Goal: Communication & Community: Share content

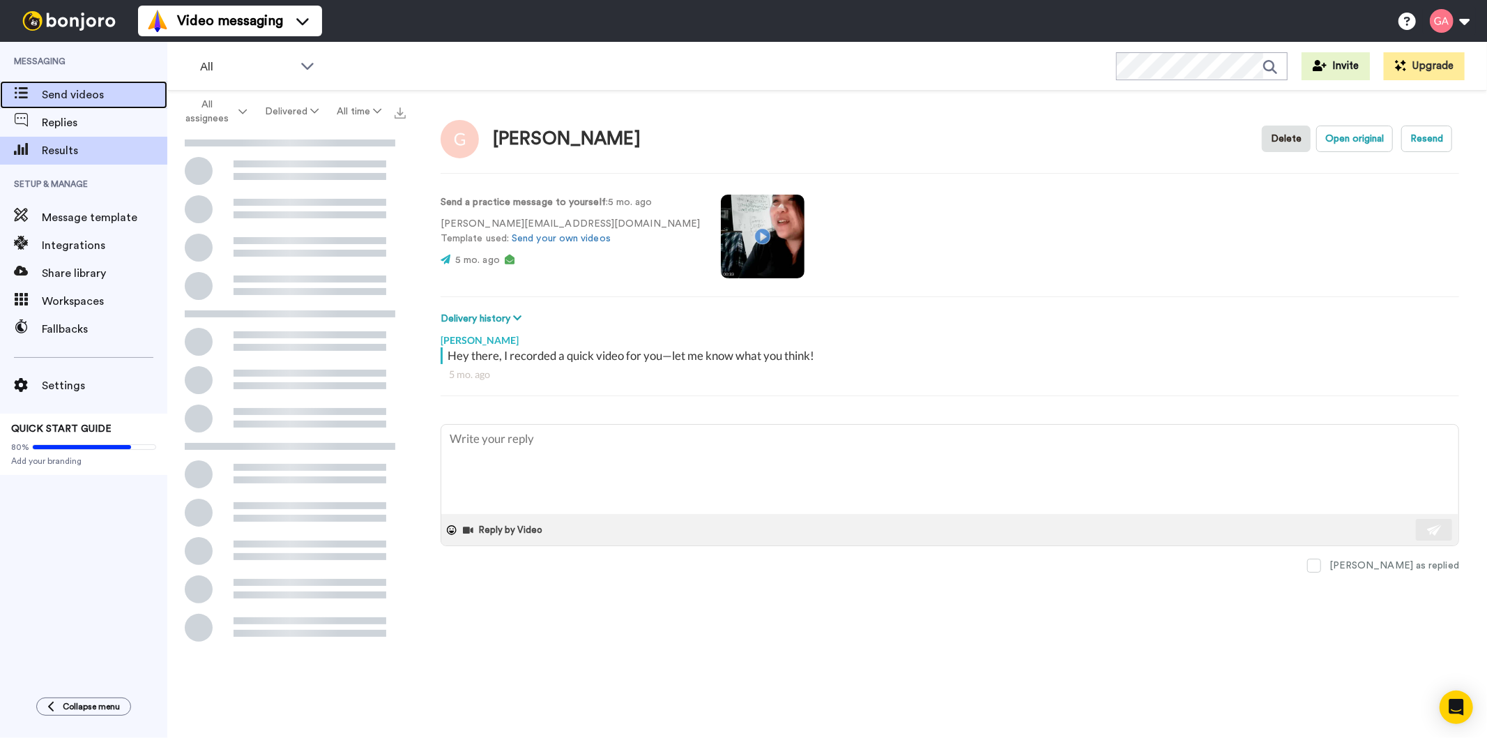
click at [89, 91] on span "Send videos" at bounding box center [104, 94] width 125 height 17
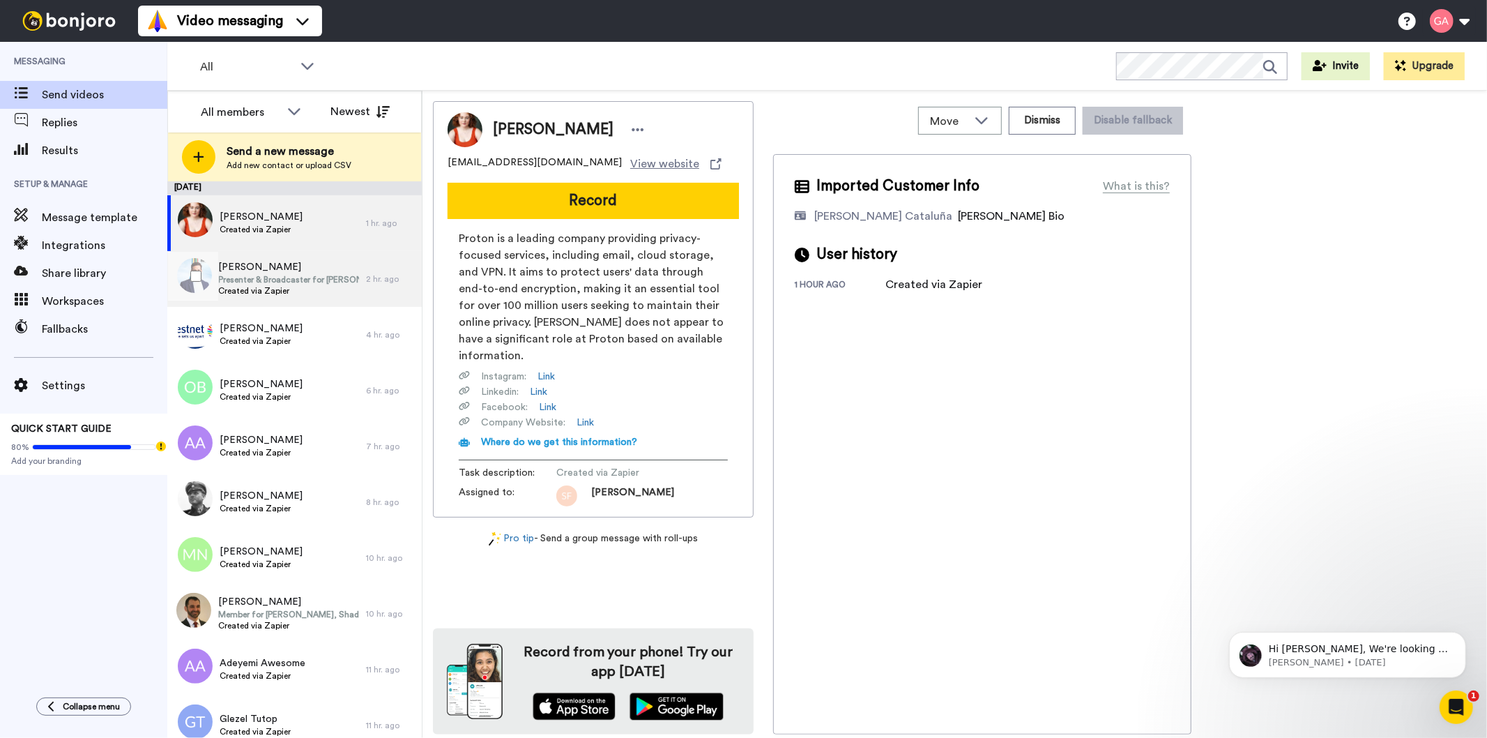
click at [287, 275] on span "Presenter & Broadcaster for [PERSON_NAME] Sport" at bounding box center [289, 279] width 140 height 11
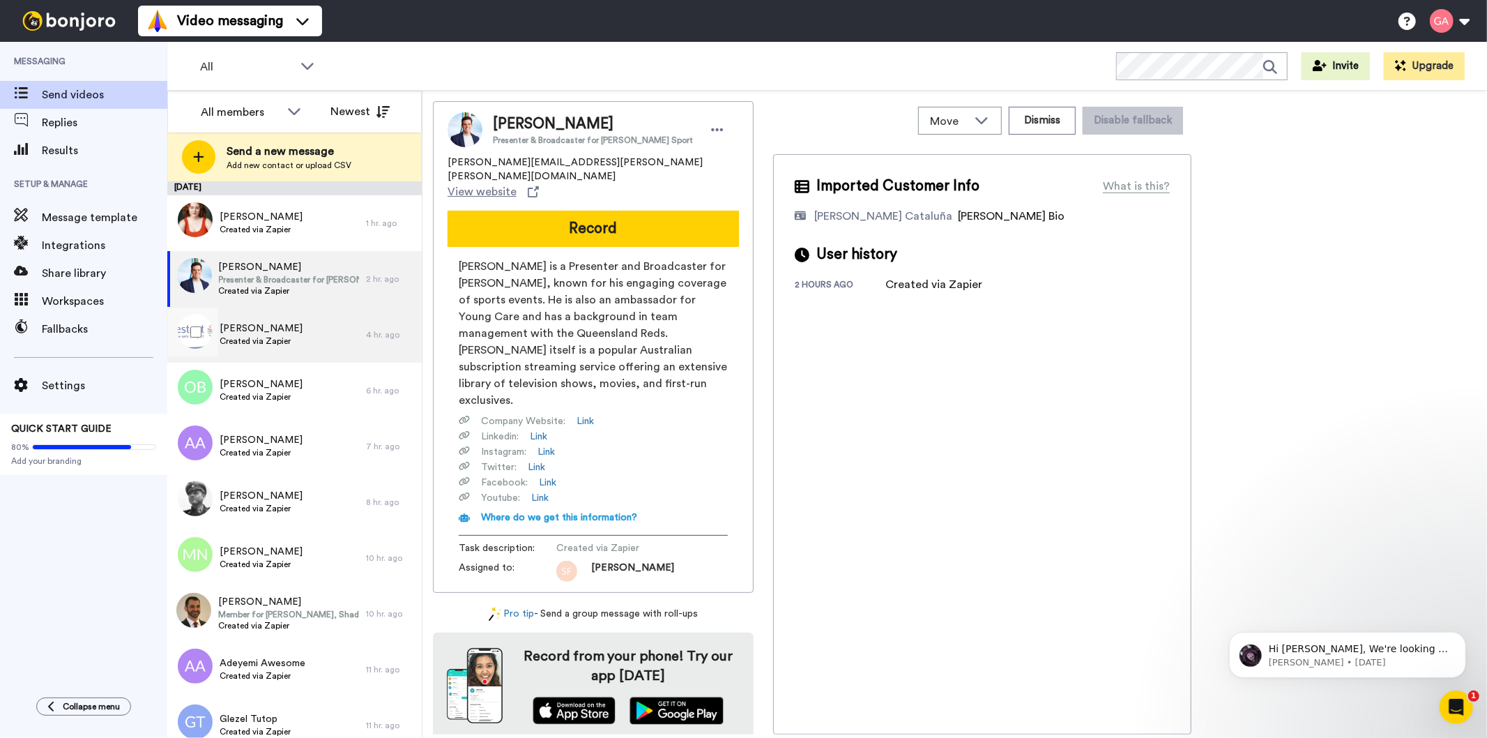
click at [262, 350] on div "[PERSON_NAME] Created via Zapier" at bounding box center [266, 335] width 199 height 56
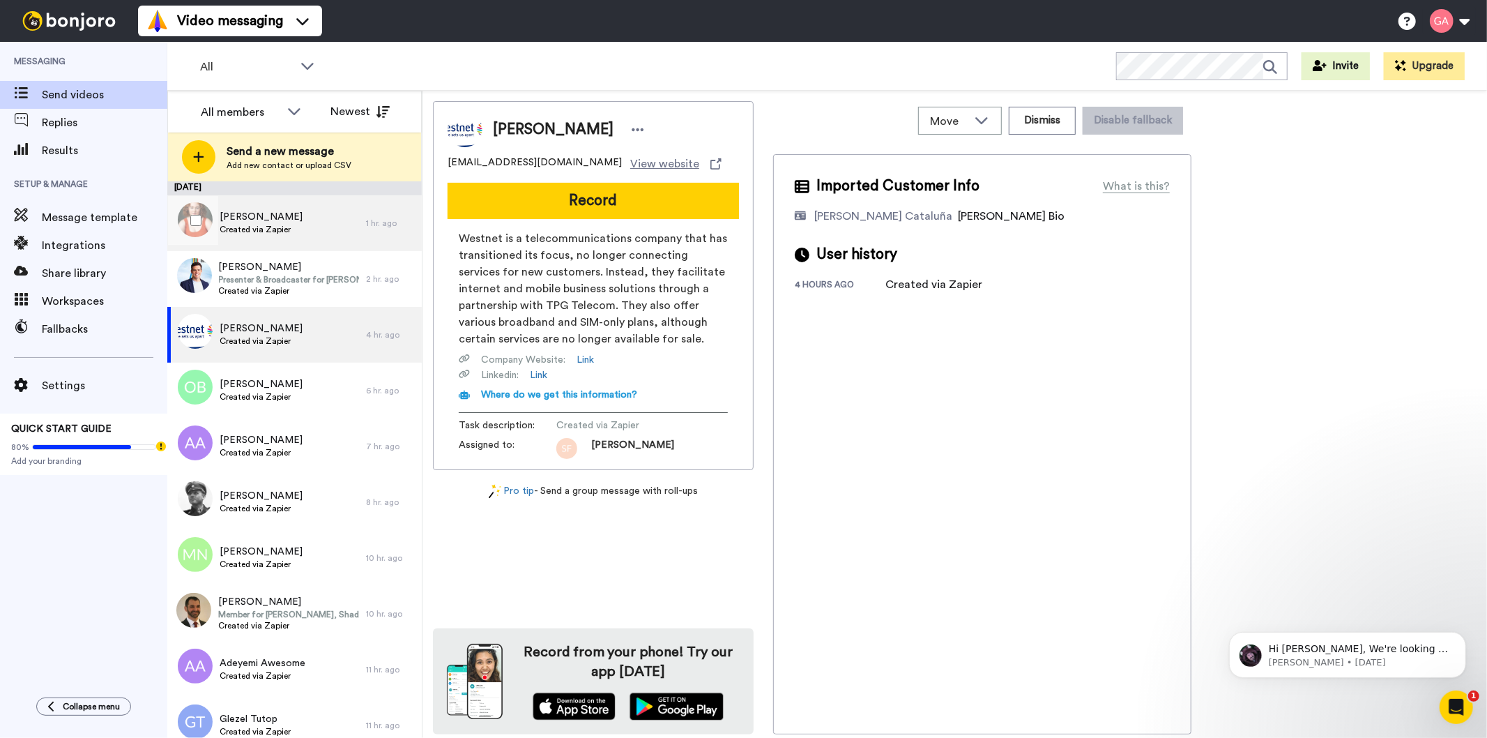
click at [263, 238] on div "[PERSON_NAME] Created via Zapier" at bounding box center [266, 223] width 199 height 56
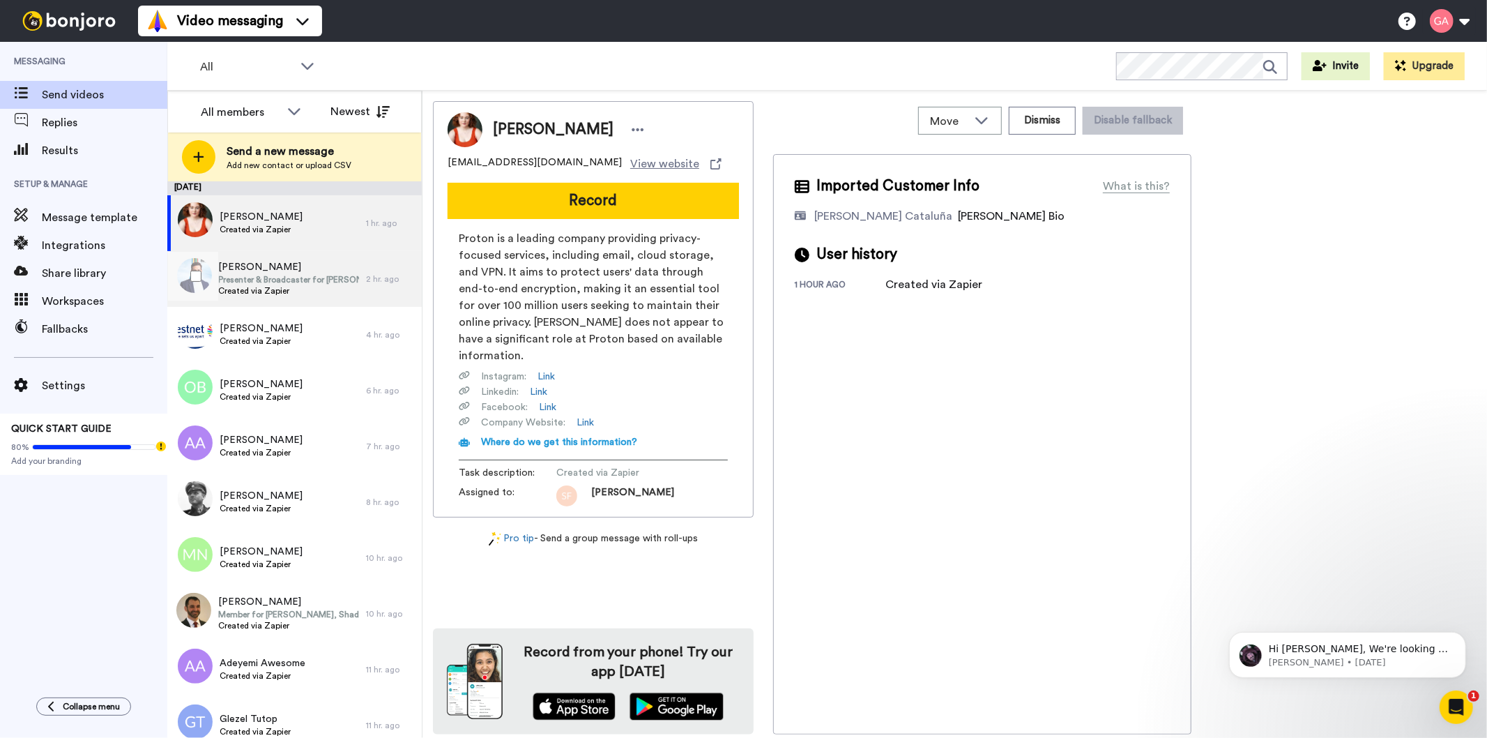
click at [253, 298] on div "[PERSON_NAME] Presenter & Broadcaster for [PERSON_NAME] Sport Created via Zapier" at bounding box center [266, 279] width 199 height 56
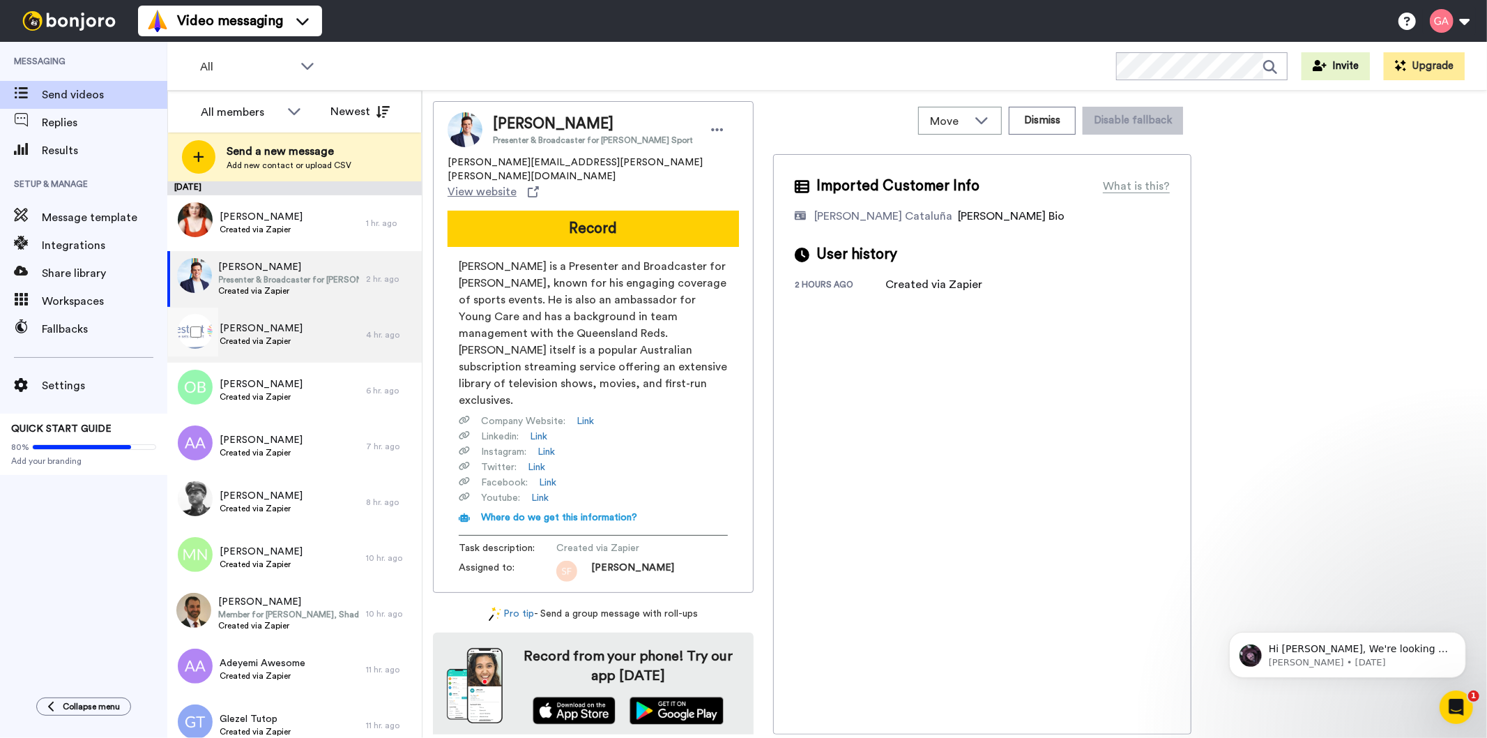
click at [259, 337] on span "Created via Zapier" at bounding box center [261, 340] width 83 height 11
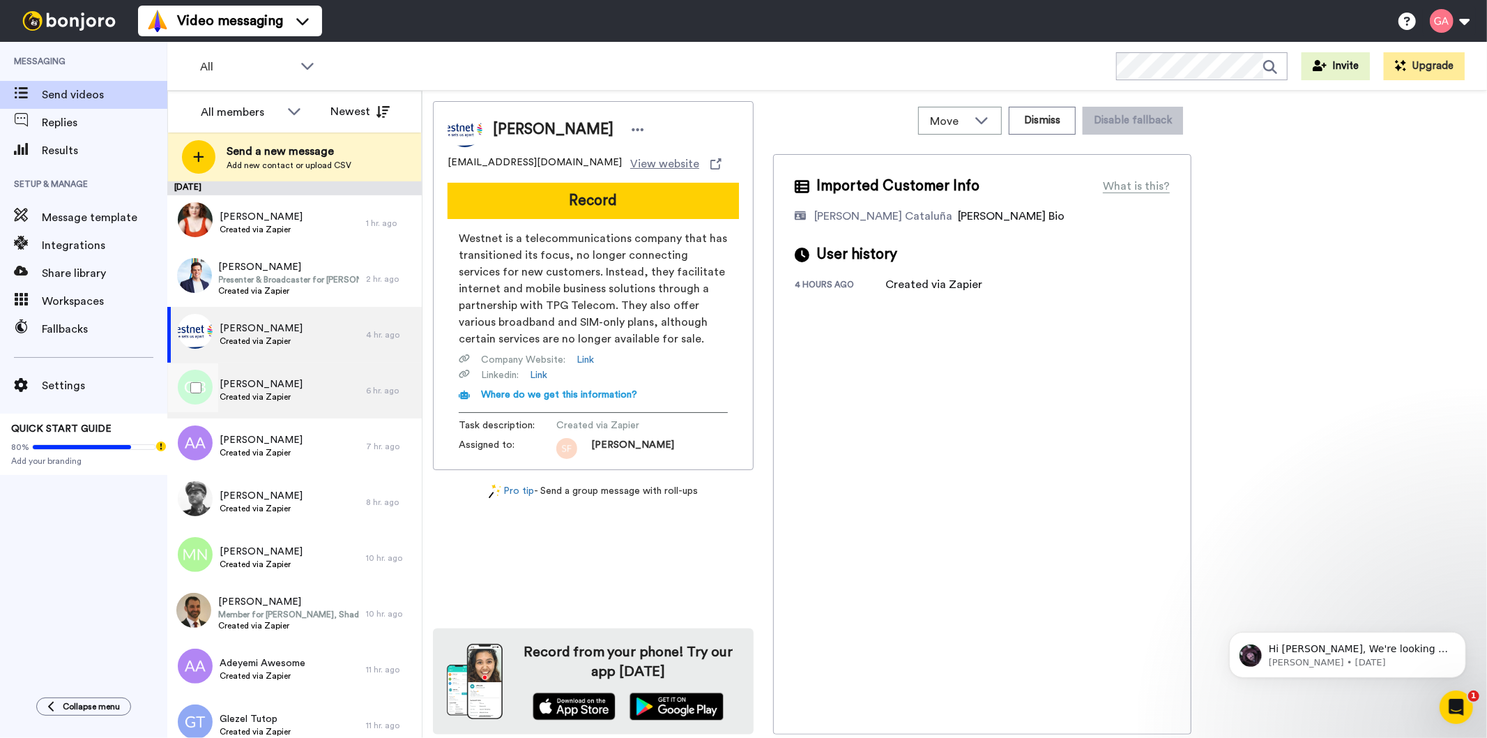
click at [260, 386] on span "[PERSON_NAME]" at bounding box center [261, 384] width 83 height 14
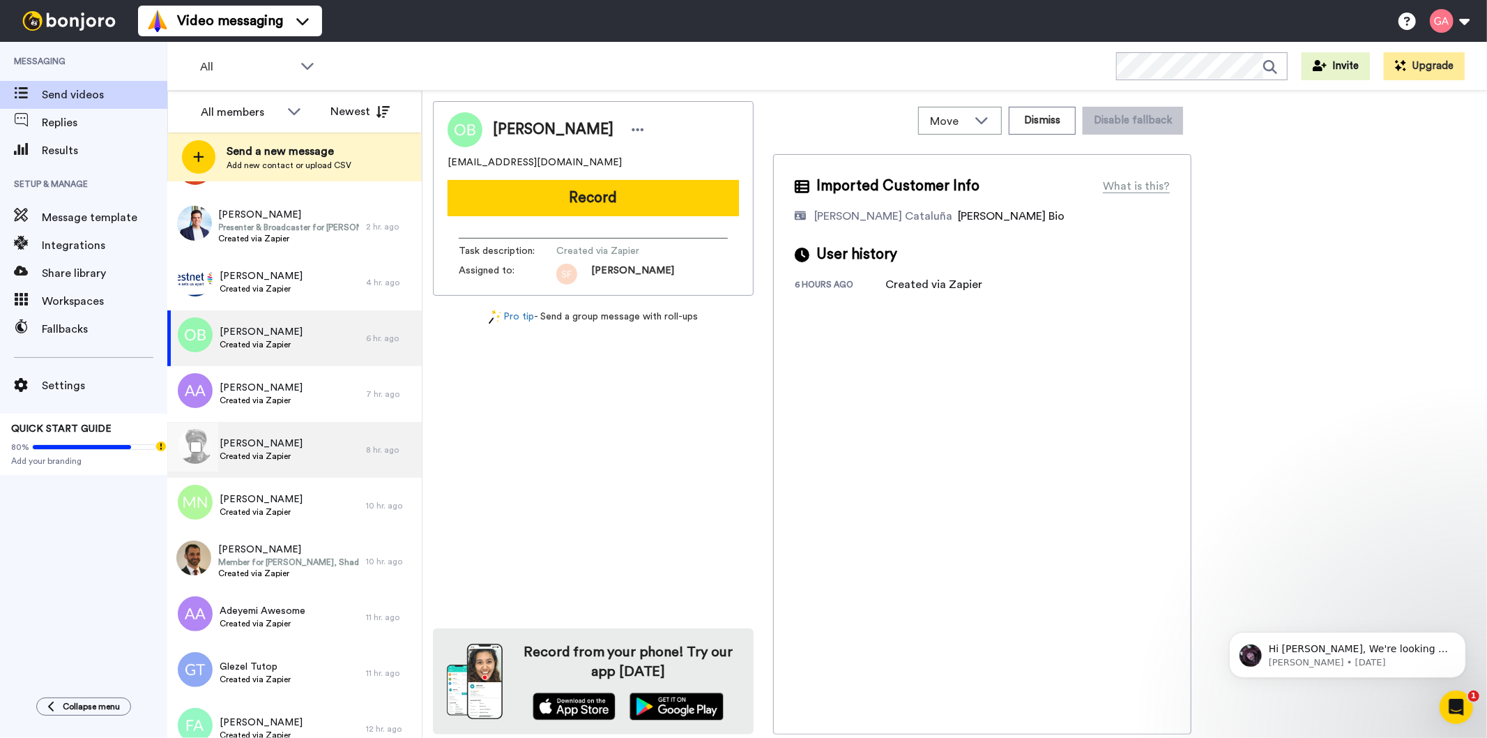
scroll to position [77, 0]
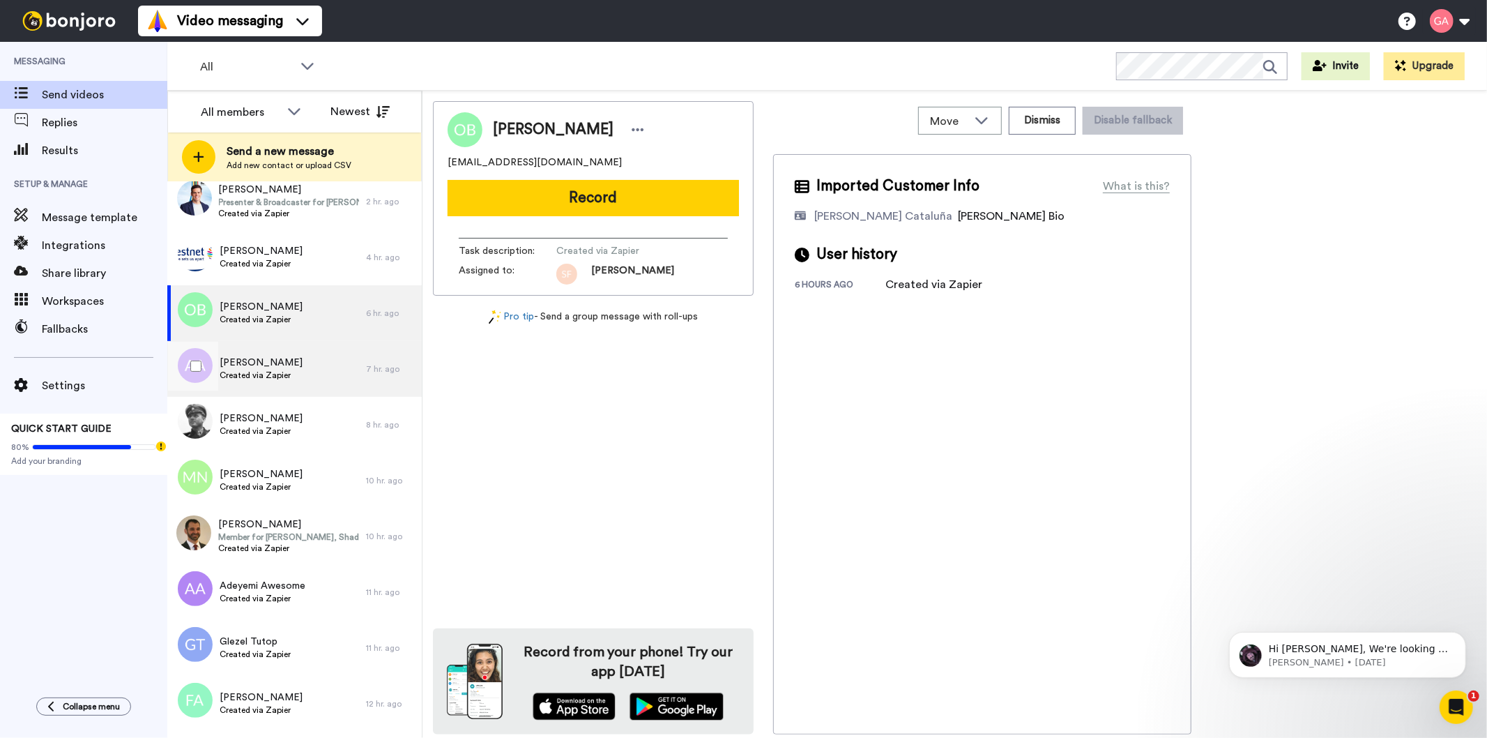
click at [249, 370] on span "Created via Zapier" at bounding box center [261, 375] width 83 height 11
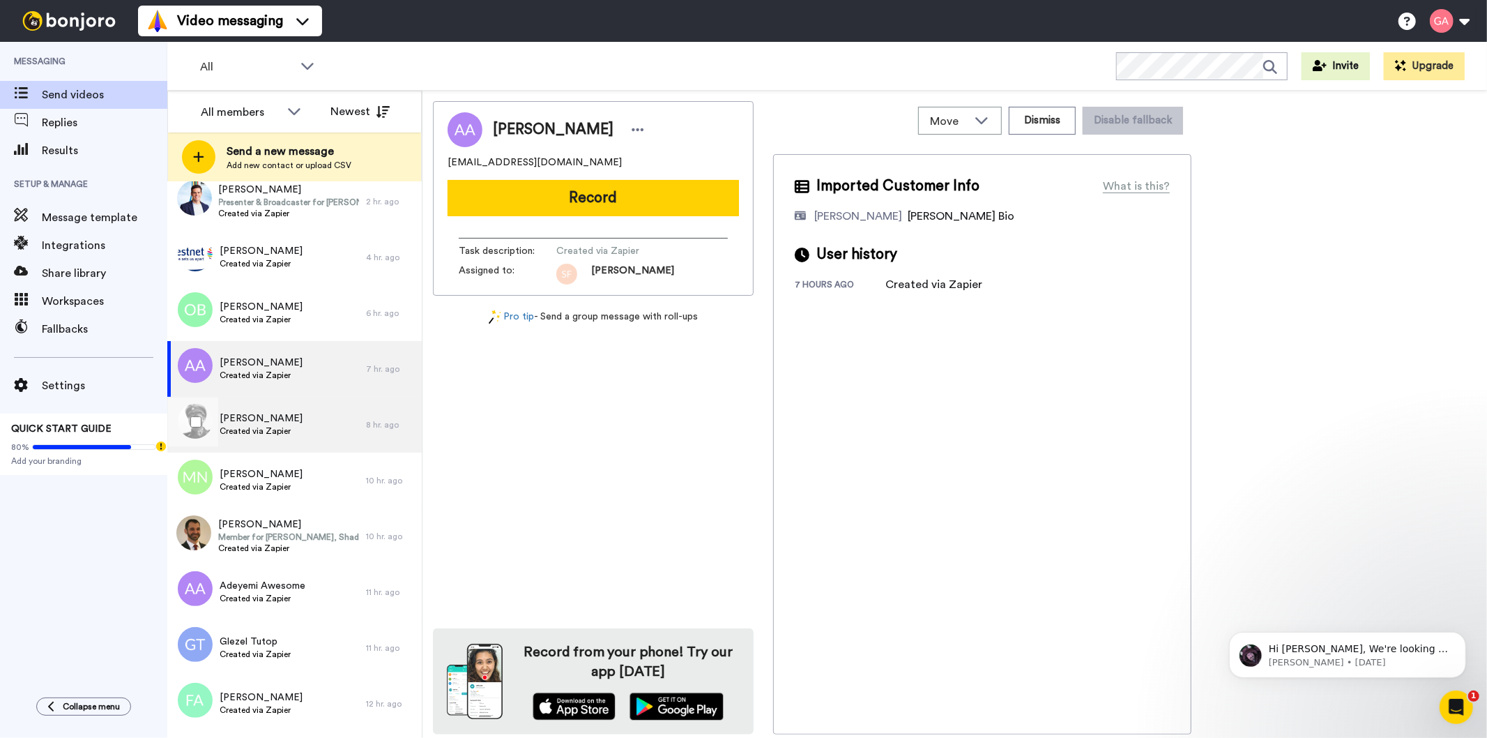
click at [251, 408] on div "[PERSON_NAME] Created via Zapier" at bounding box center [266, 425] width 199 height 56
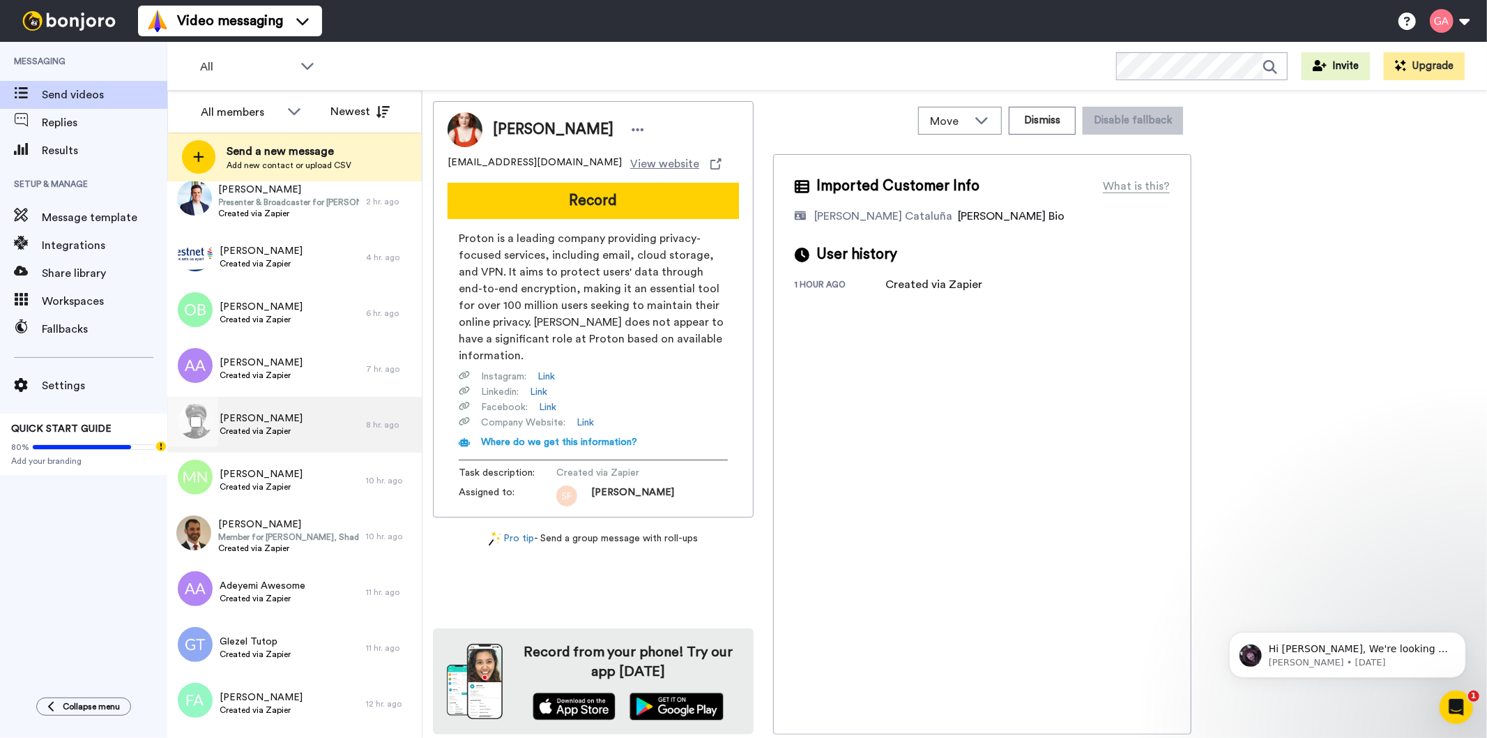
click at [268, 420] on span "[PERSON_NAME]" at bounding box center [261, 418] width 83 height 14
click at [265, 419] on span "[PERSON_NAME]" at bounding box center [261, 418] width 83 height 14
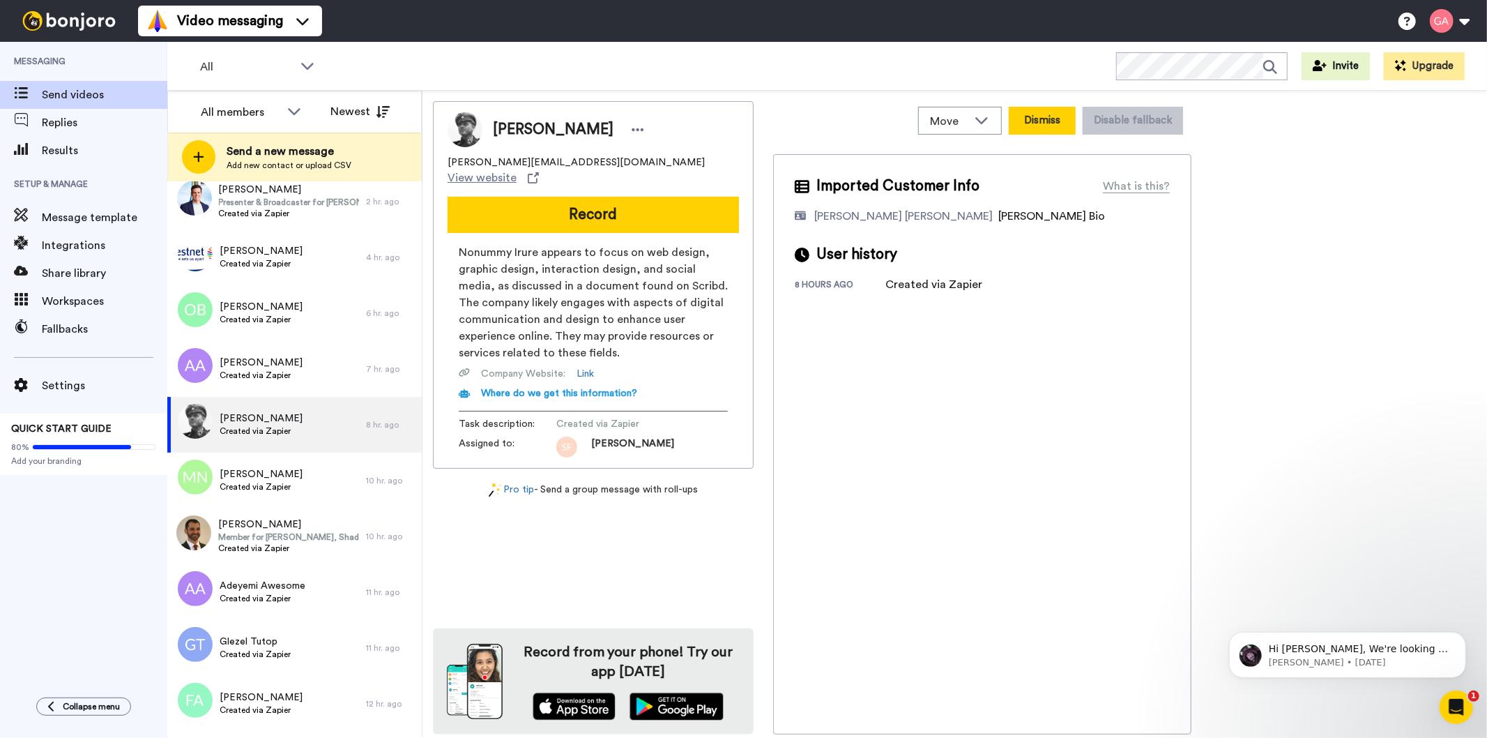
click at [1050, 115] on button "Dismiss" at bounding box center [1042, 121] width 67 height 28
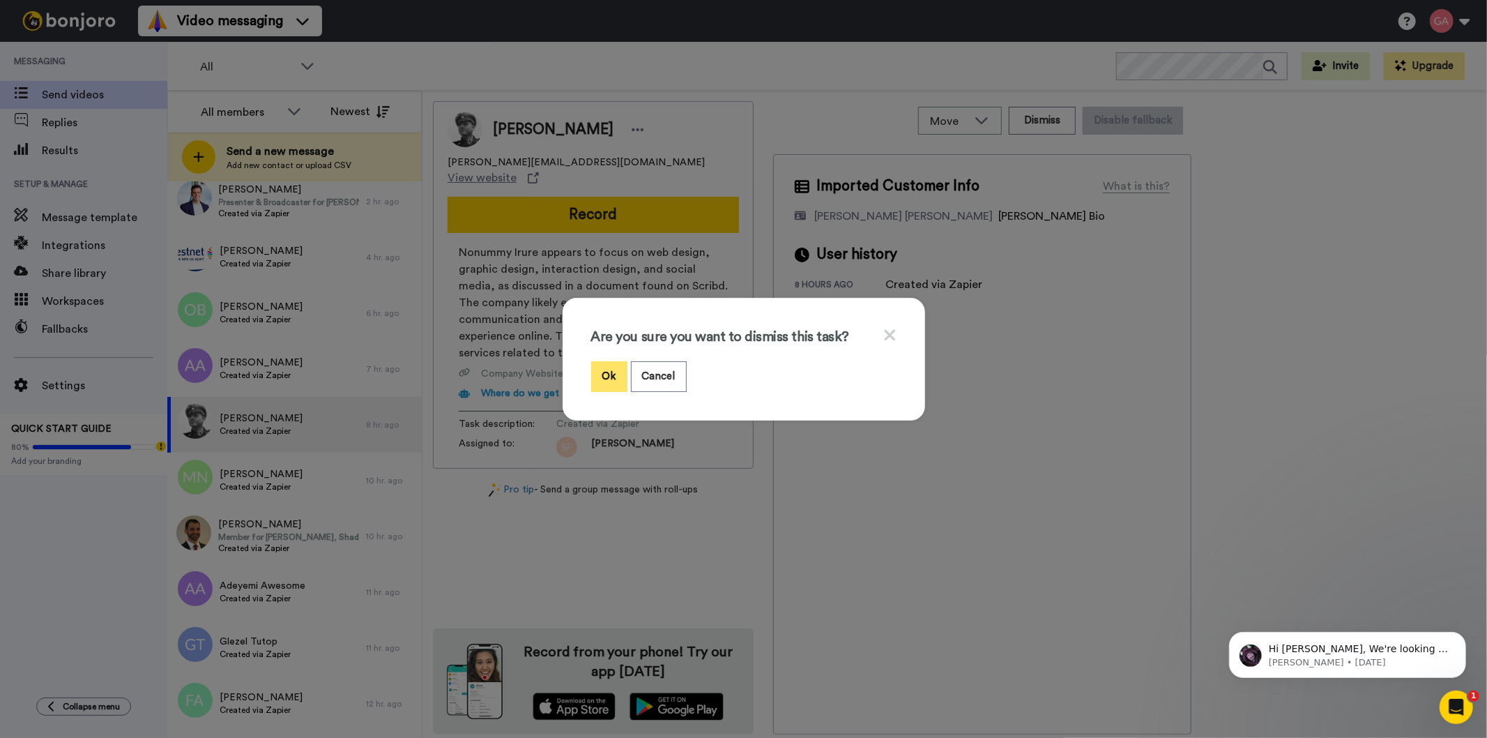
click at [595, 366] on button "Ok" at bounding box center [609, 376] width 36 height 30
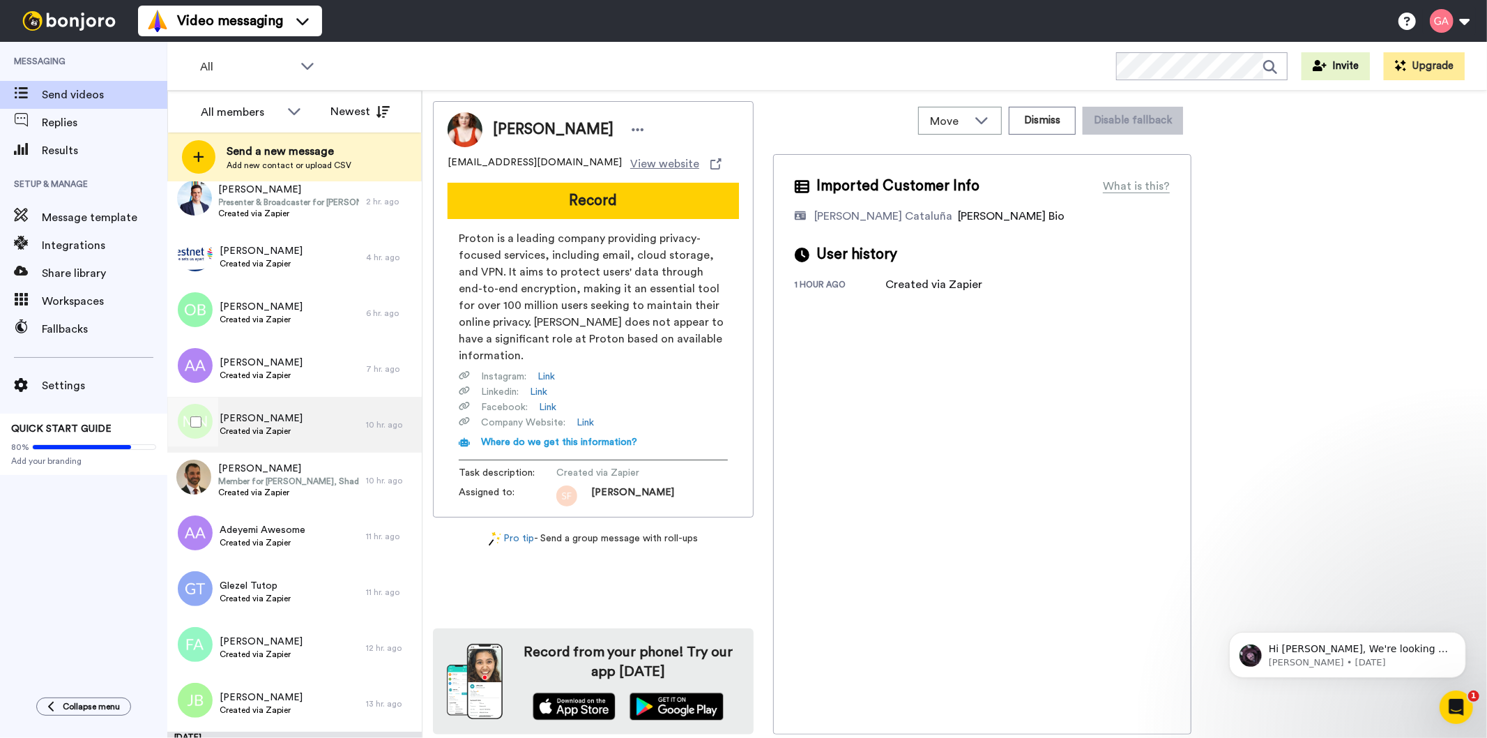
click at [273, 423] on span "[PERSON_NAME]" at bounding box center [261, 418] width 83 height 14
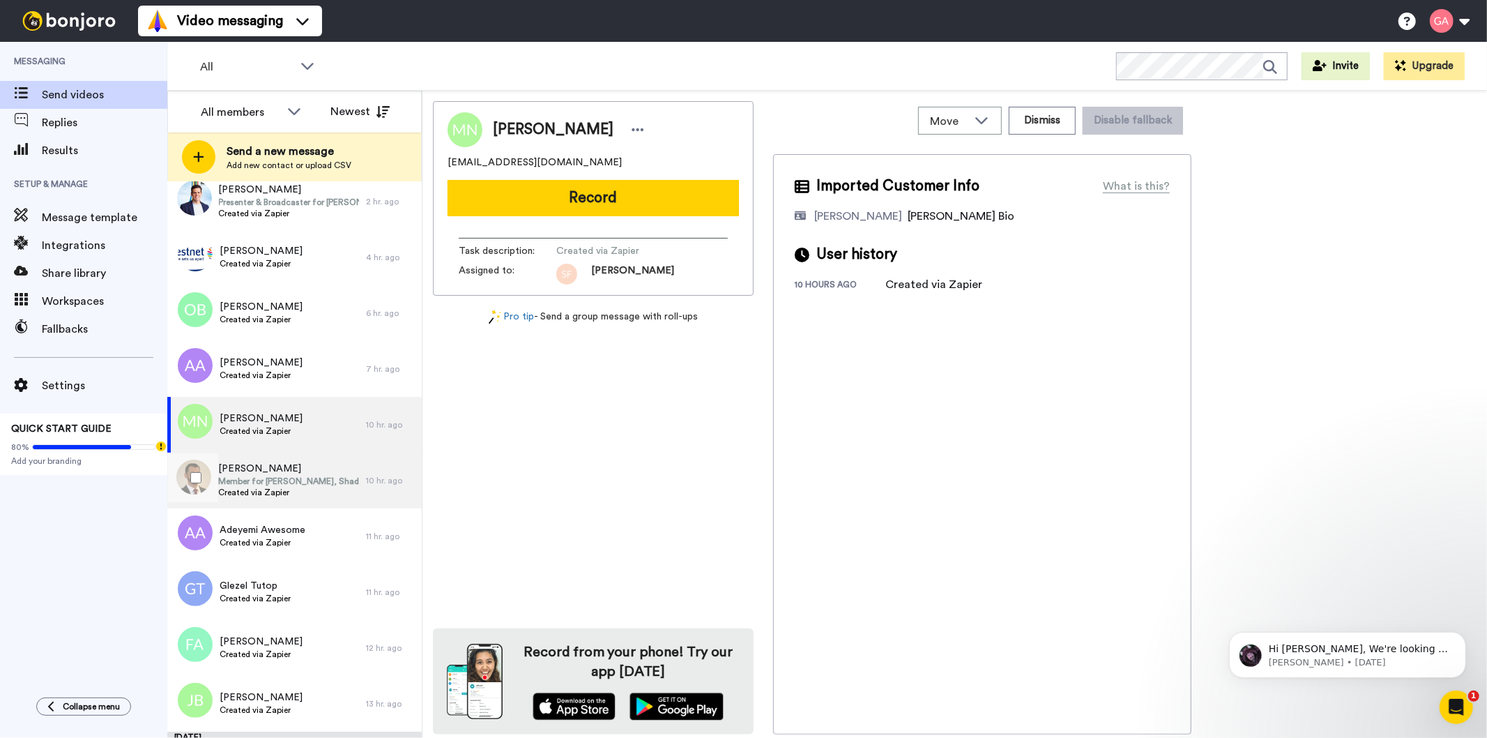
click at [251, 478] on span "Member for [PERSON_NAME], Shadow Assistant Minister for Justice" at bounding box center [288, 480] width 141 height 11
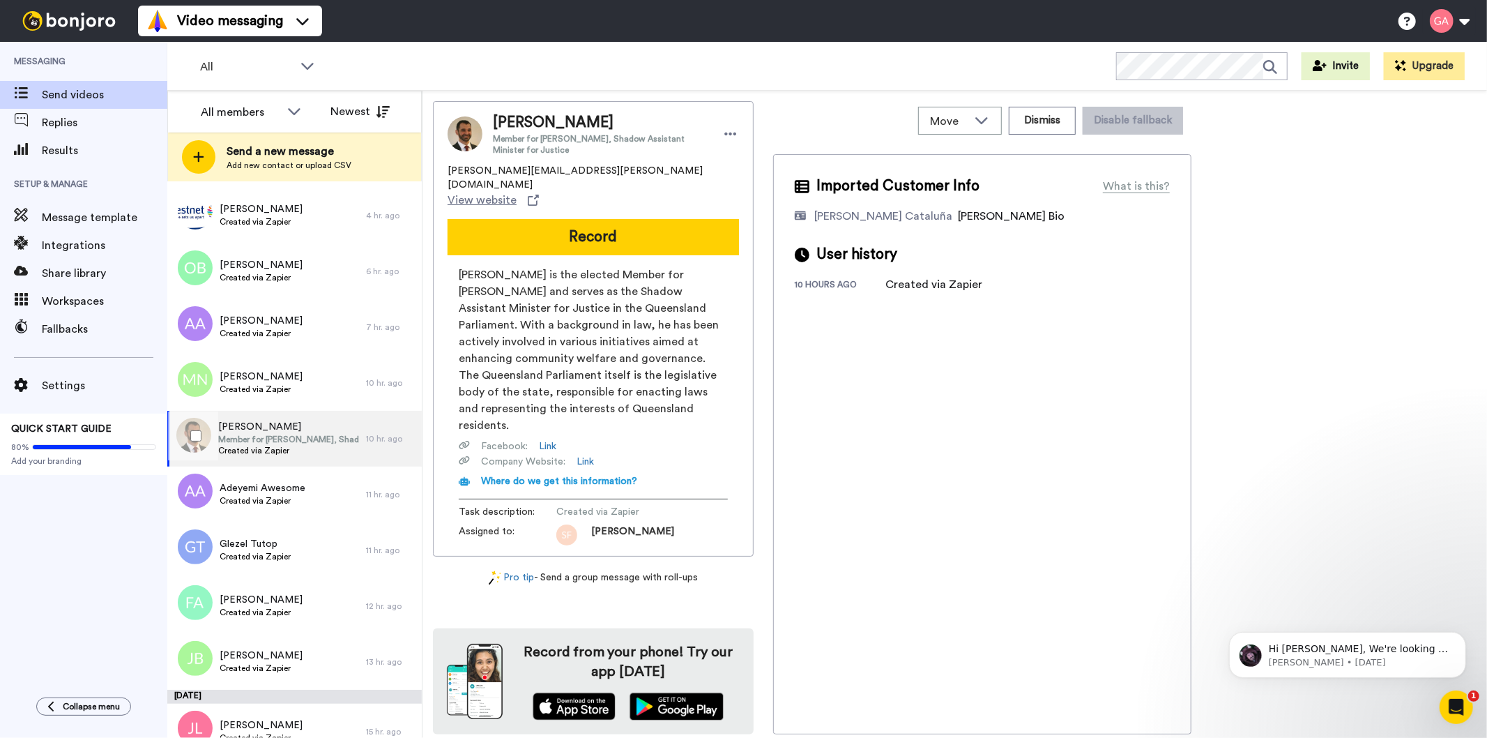
scroll to position [155, 0]
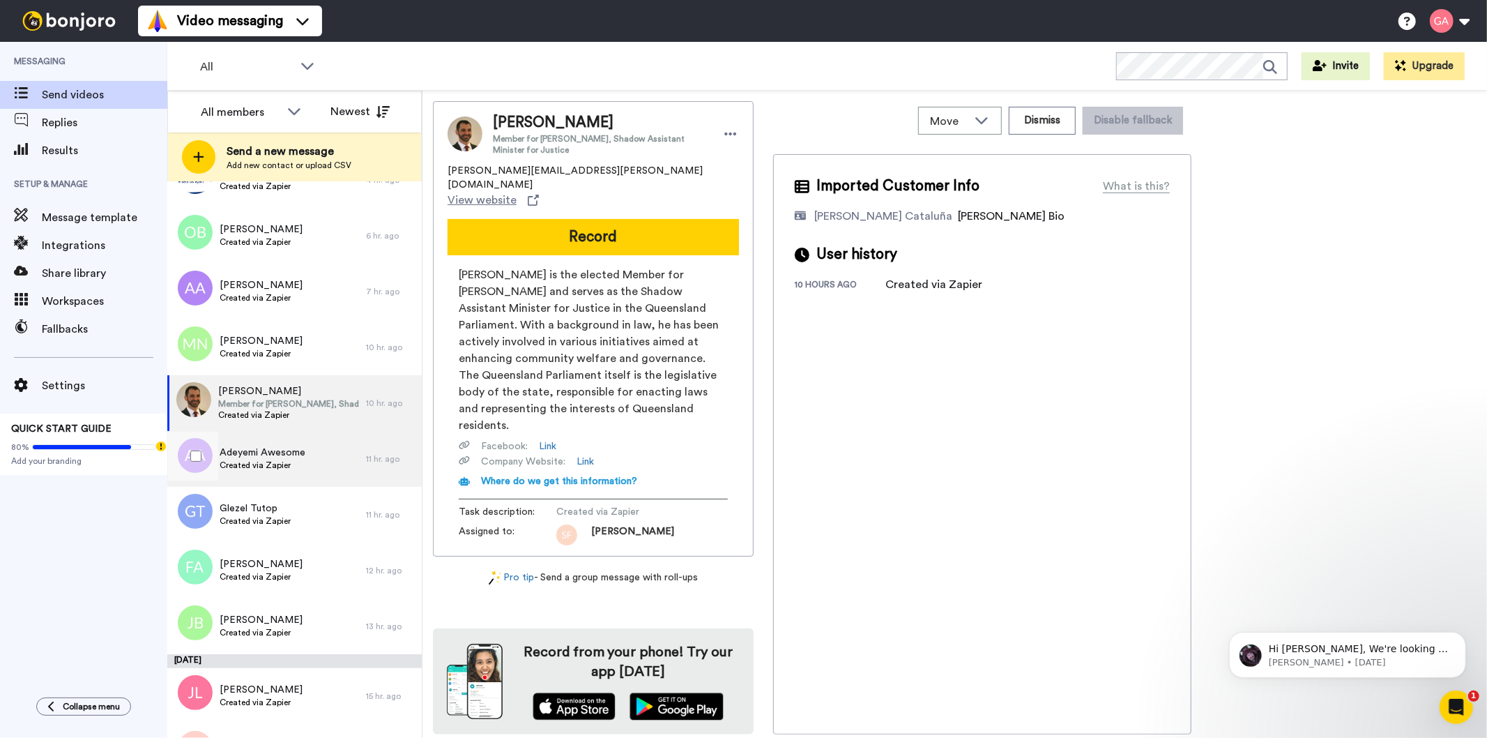
click at [255, 449] on span "Adeyemi Awesome" at bounding box center [263, 453] width 86 height 14
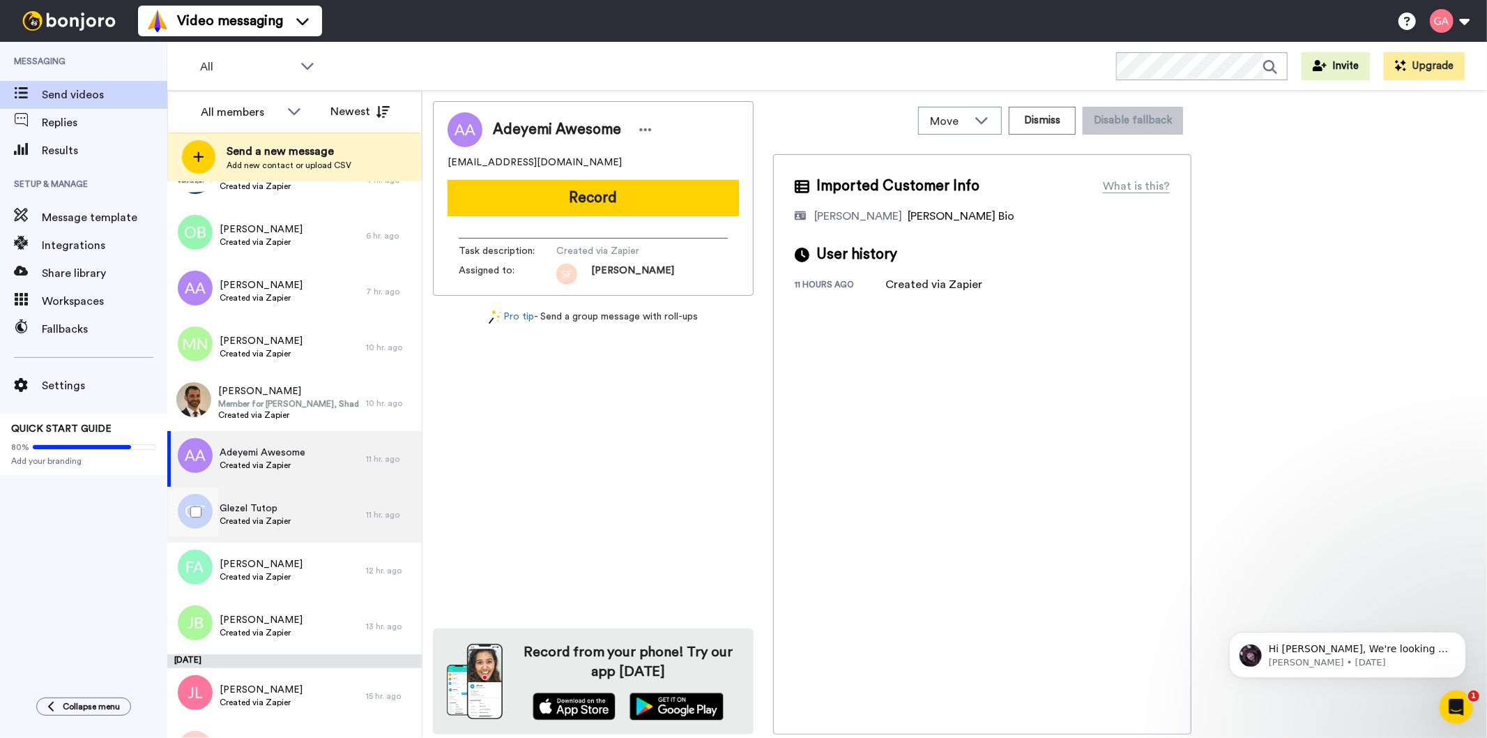
click at [249, 512] on span "Glezel Tutop" at bounding box center [255, 508] width 71 height 14
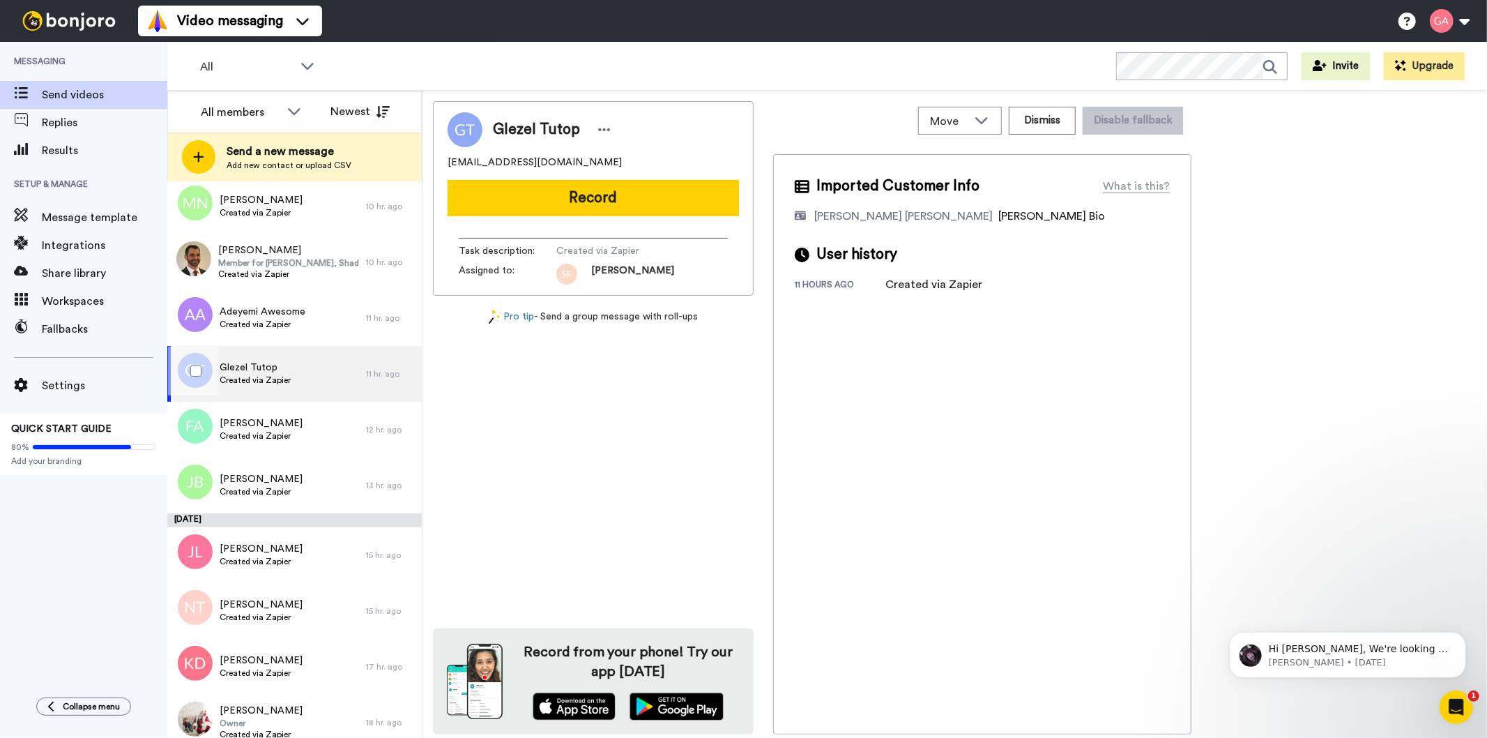
scroll to position [310, 0]
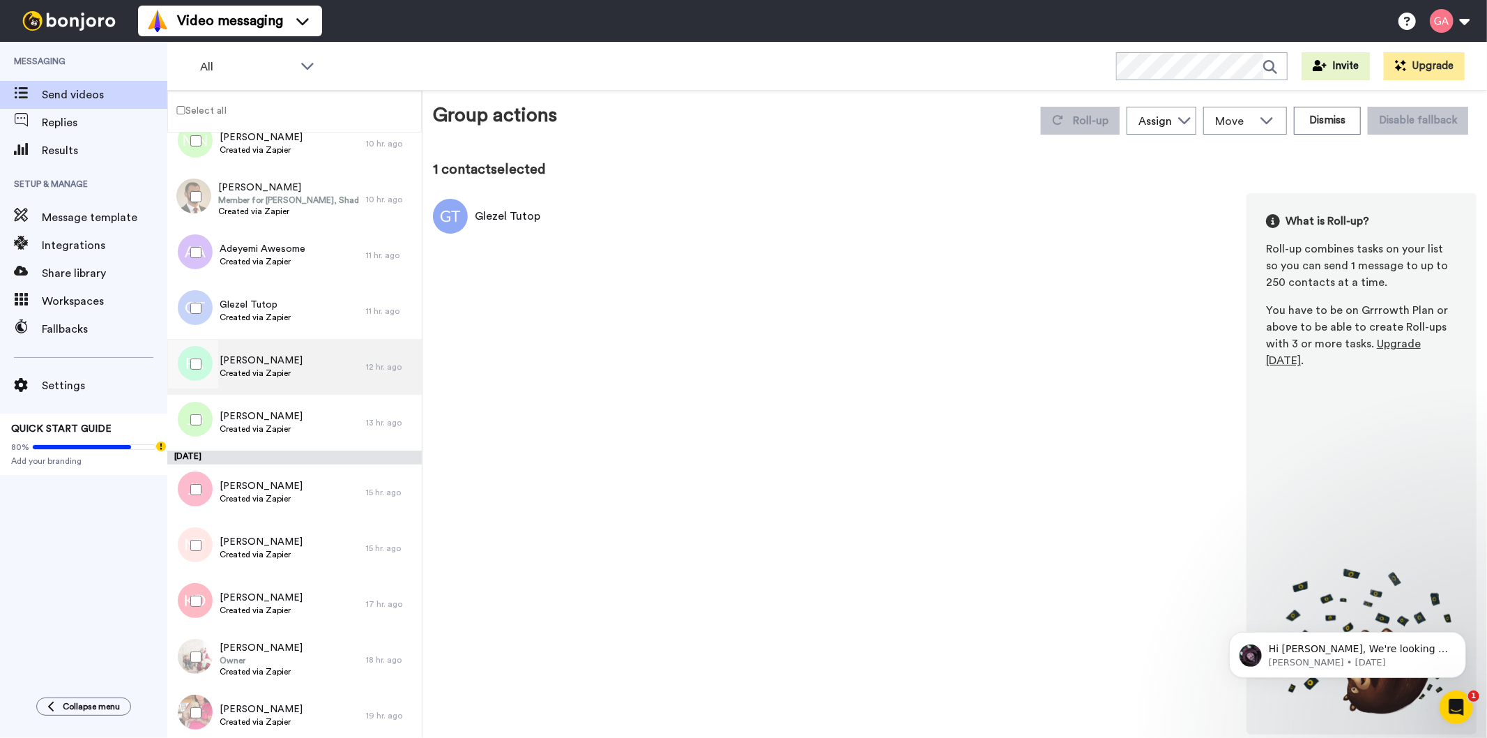
click at [246, 423] on span "Created via Zapier" at bounding box center [261, 428] width 83 height 11
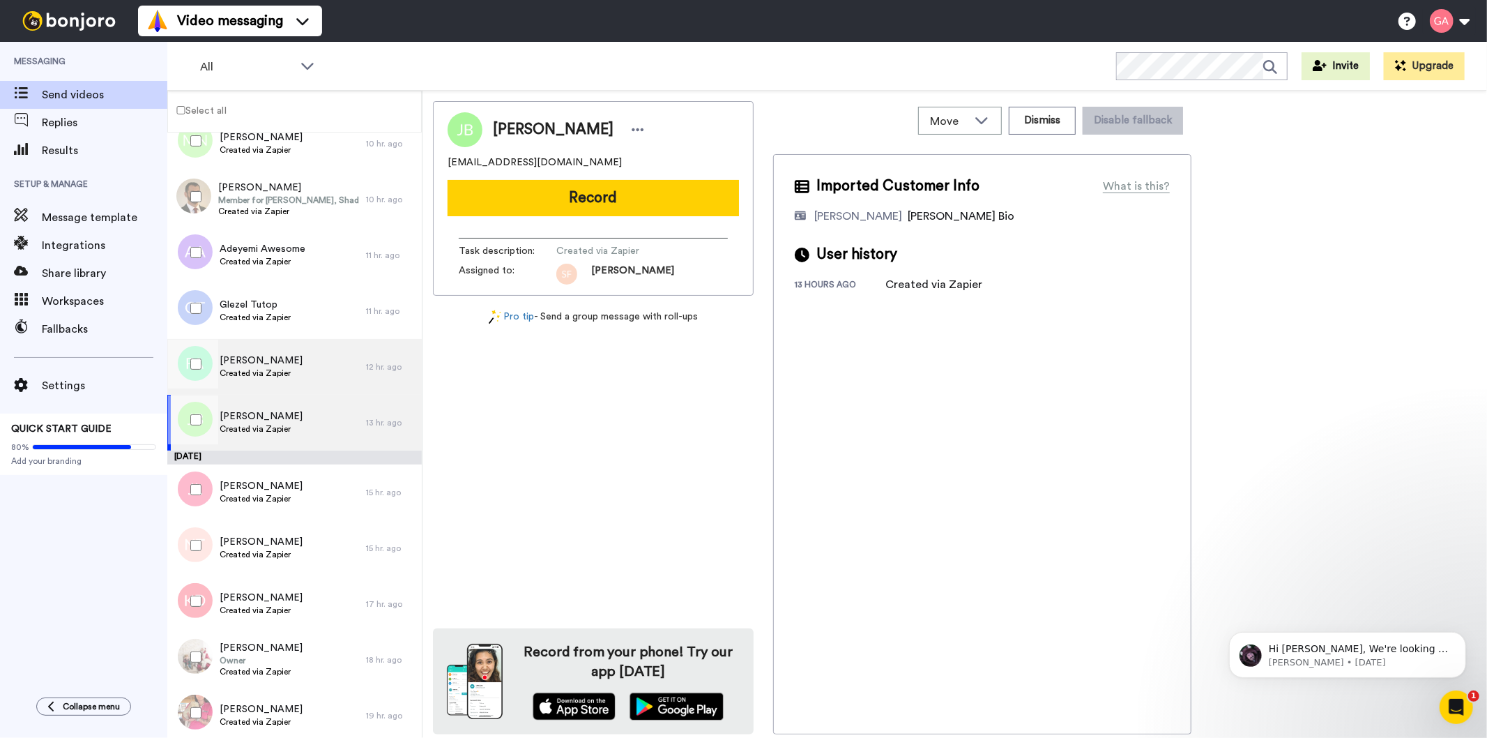
click at [268, 370] on span "Created via Zapier" at bounding box center [261, 372] width 83 height 11
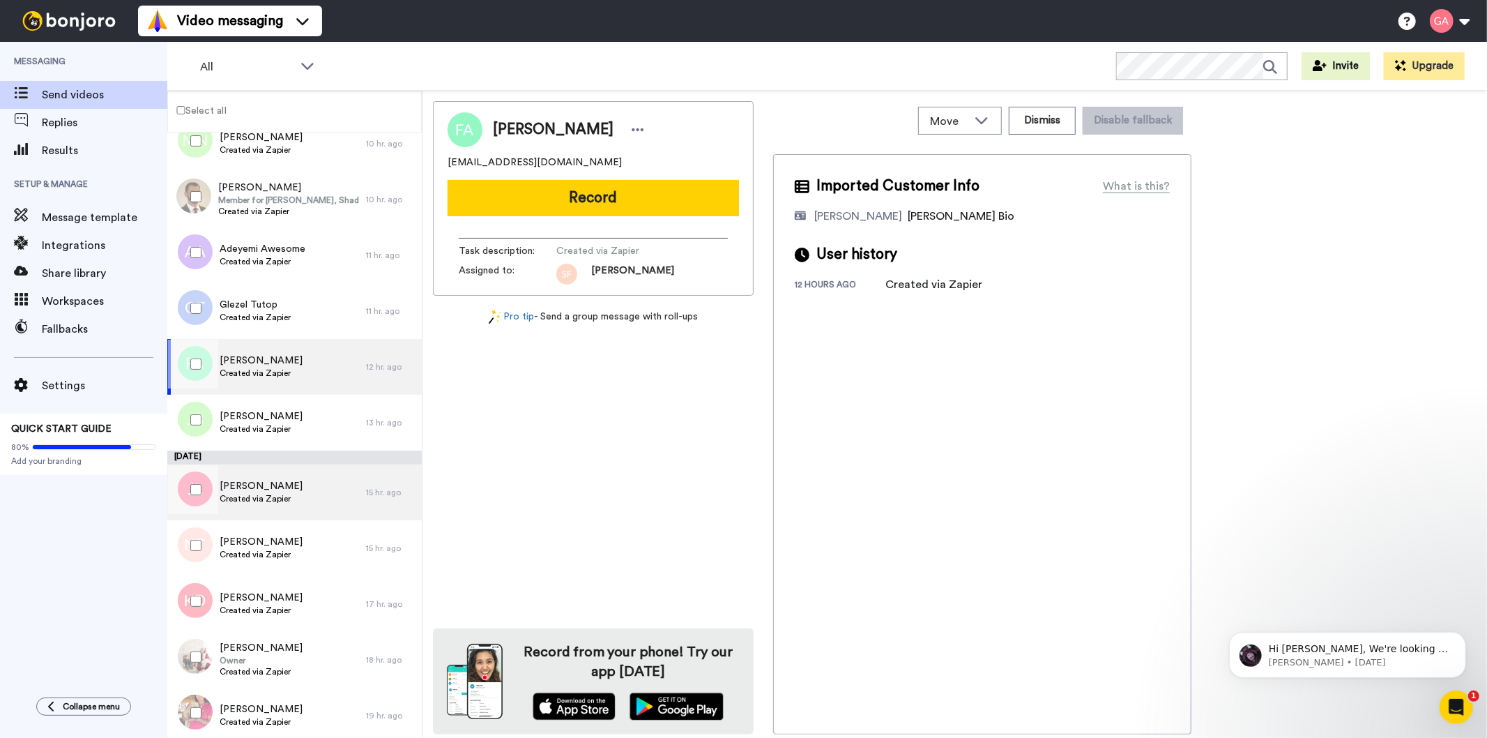
click at [265, 500] on span "Created via Zapier" at bounding box center [261, 498] width 83 height 11
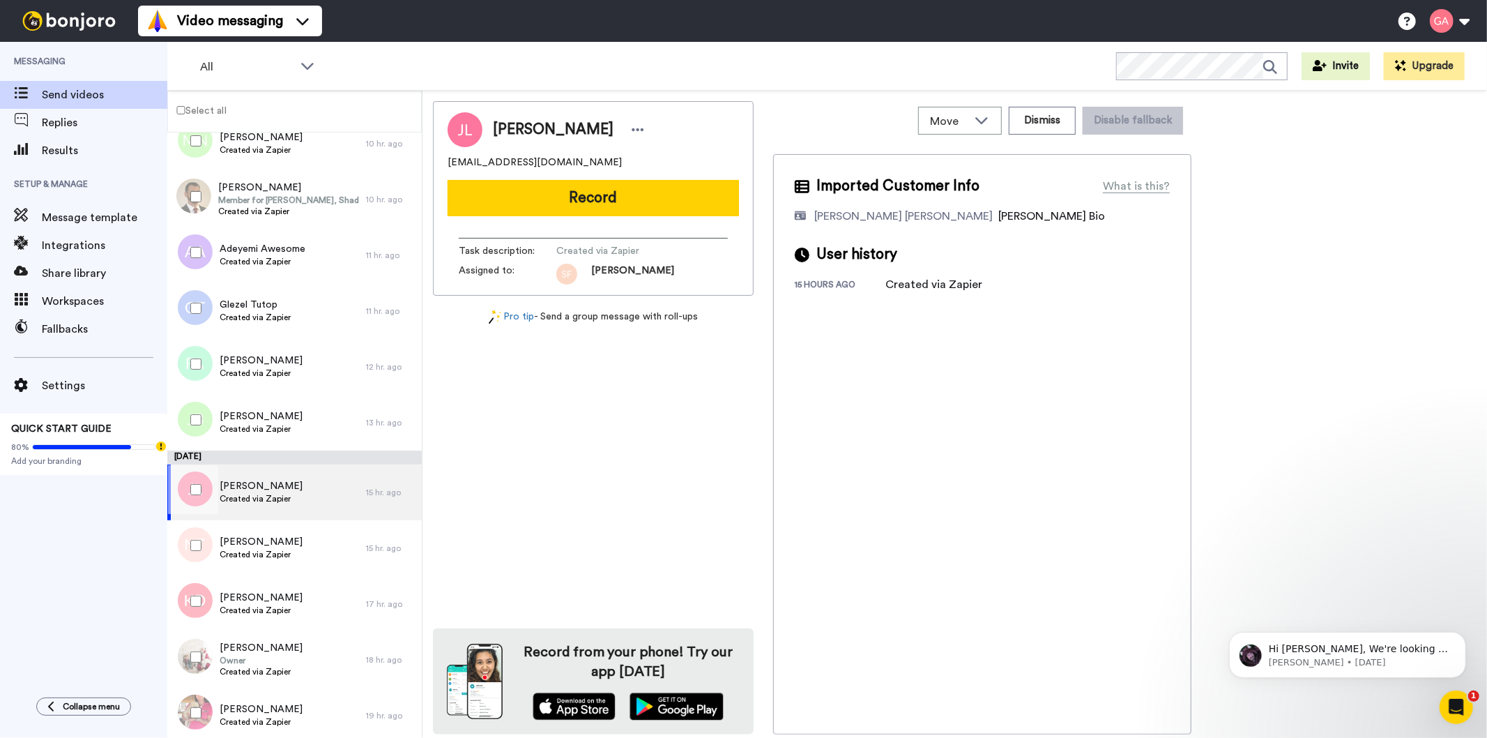
scroll to position [387, 0]
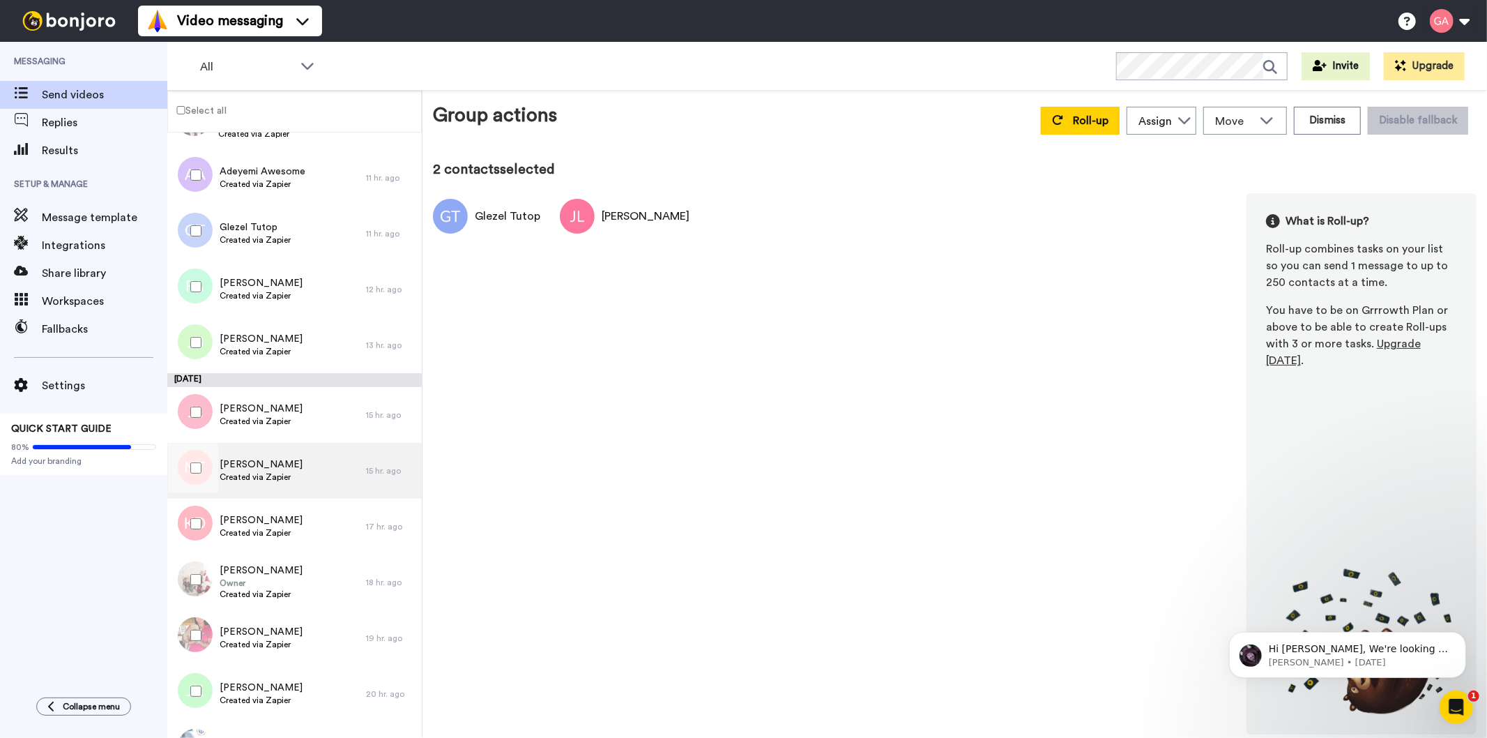
click at [239, 463] on span "[PERSON_NAME]" at bounding box center [261, 464] width 83 height 14
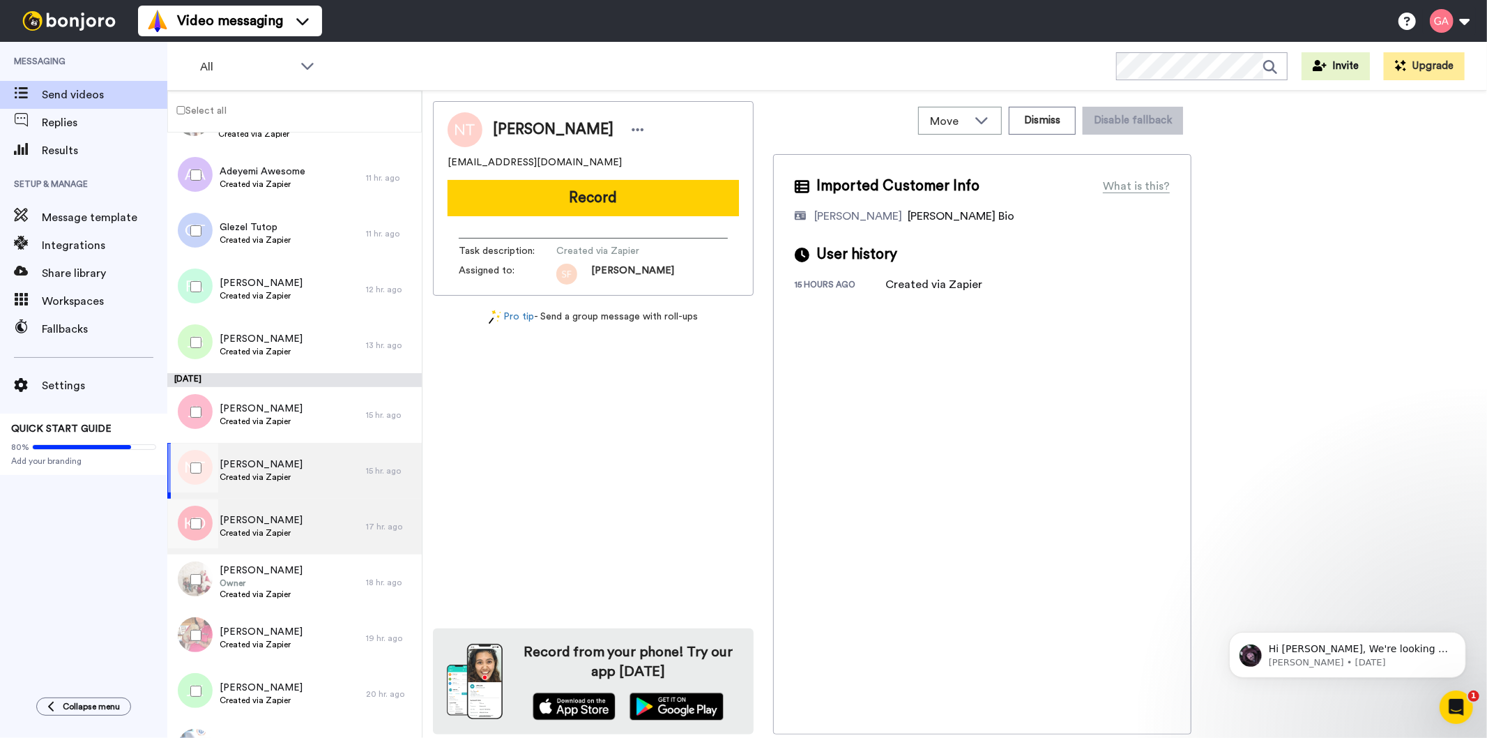
click at [254, 538] on span "Created via Zapier" at bounding box center [261, 532] width 83 height 11
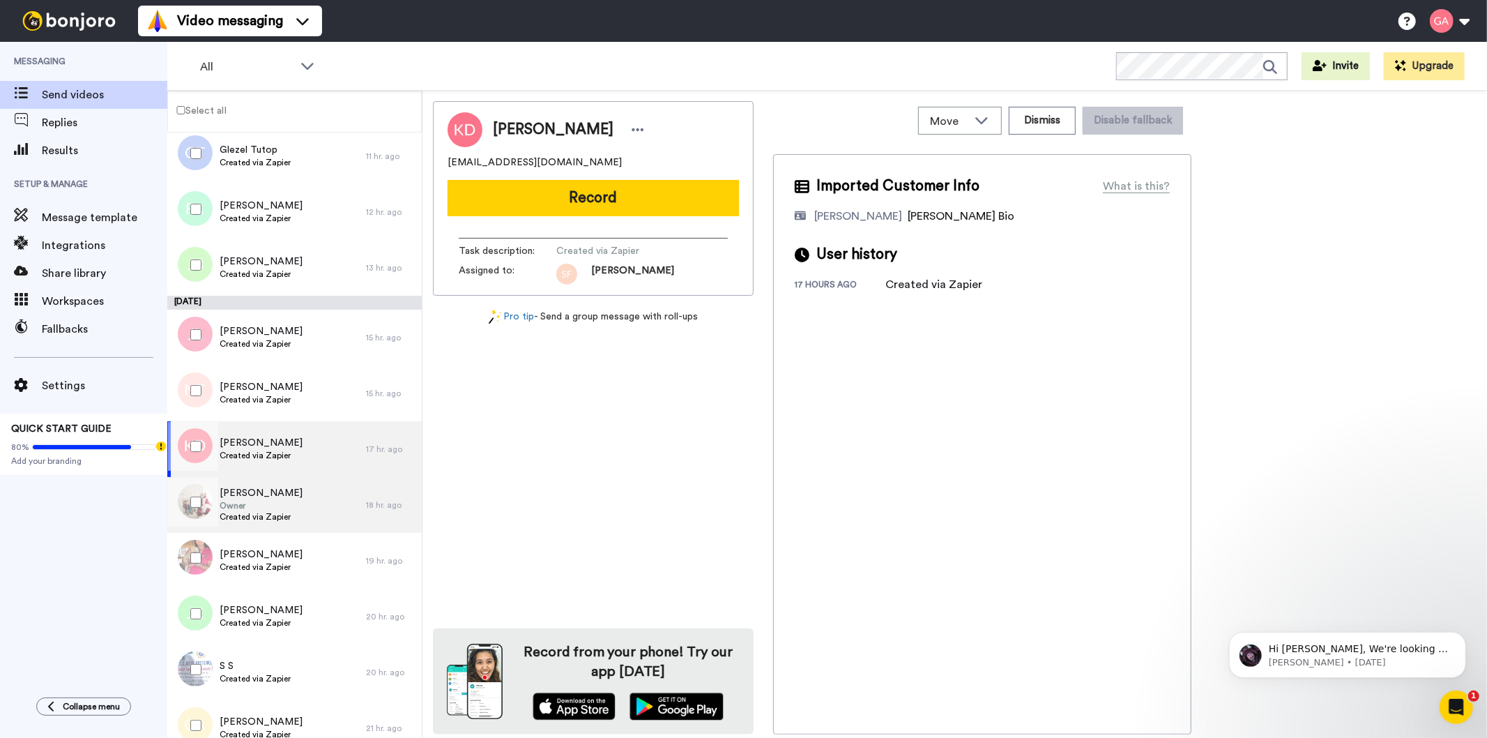
click at [261, 483] on div "[PERSON_NAME] Owner Created via Zapier" at bounding box center [266, 505] width 199 height 56
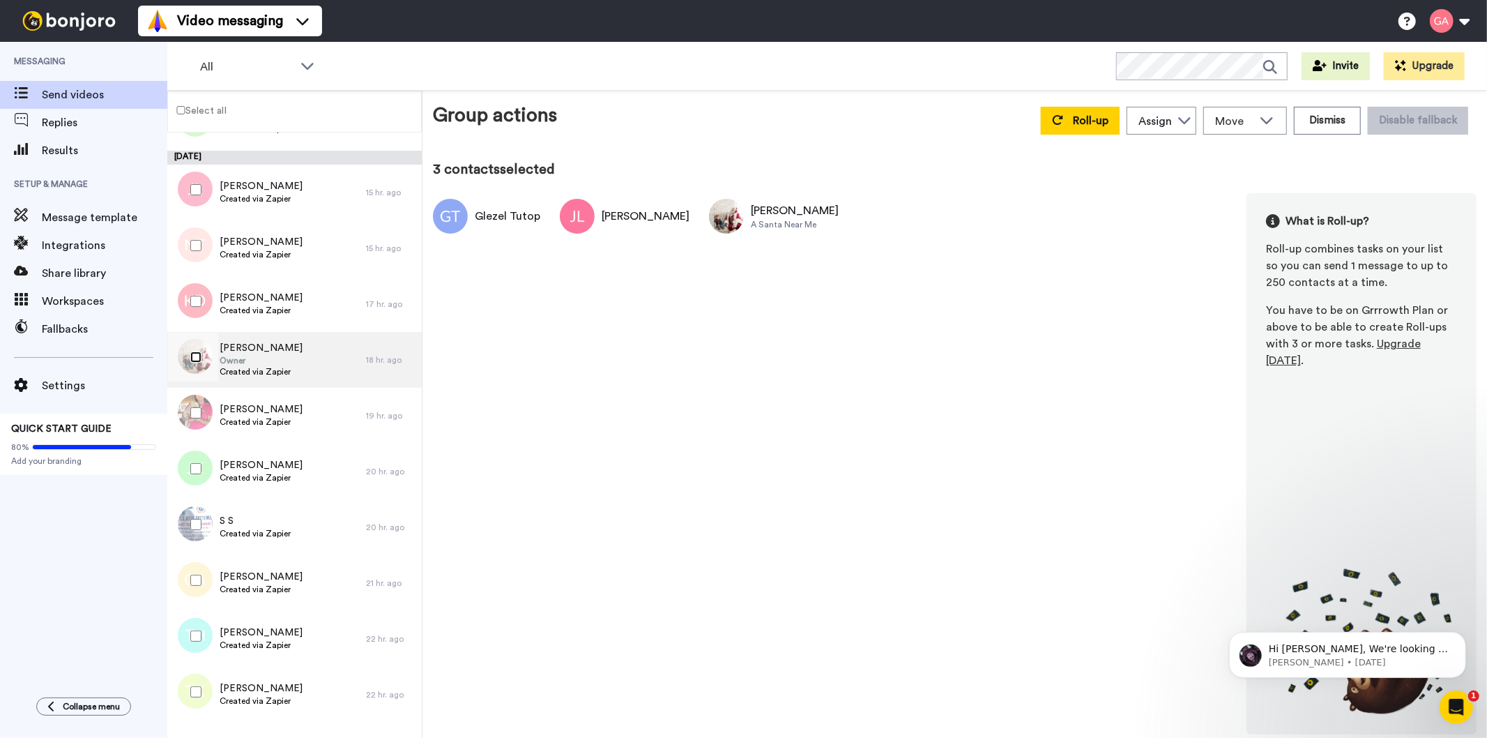
scroll to position [619, 0]
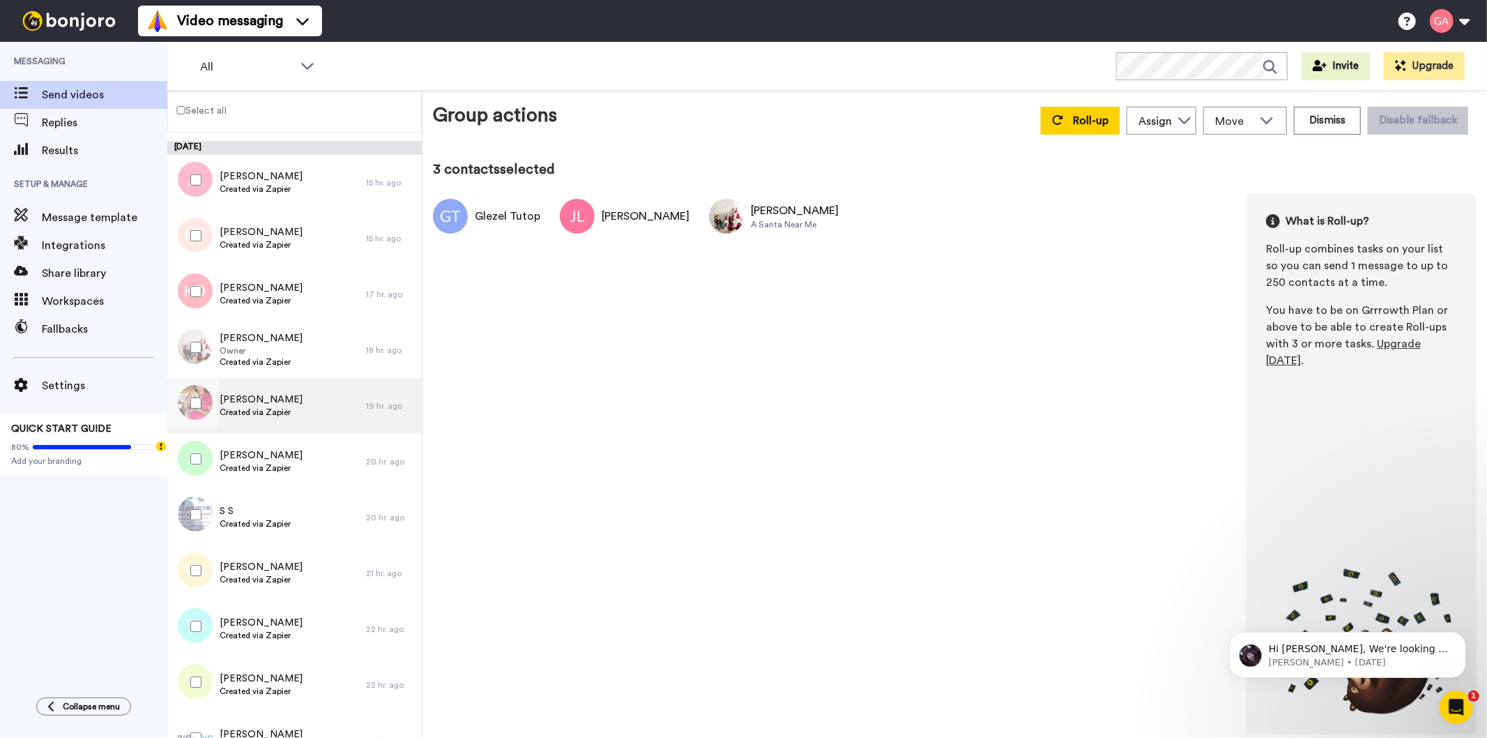
click at [257, 396] on span "[PERSON_NAME]" at bounding box center [261, 400] width 83 height 14
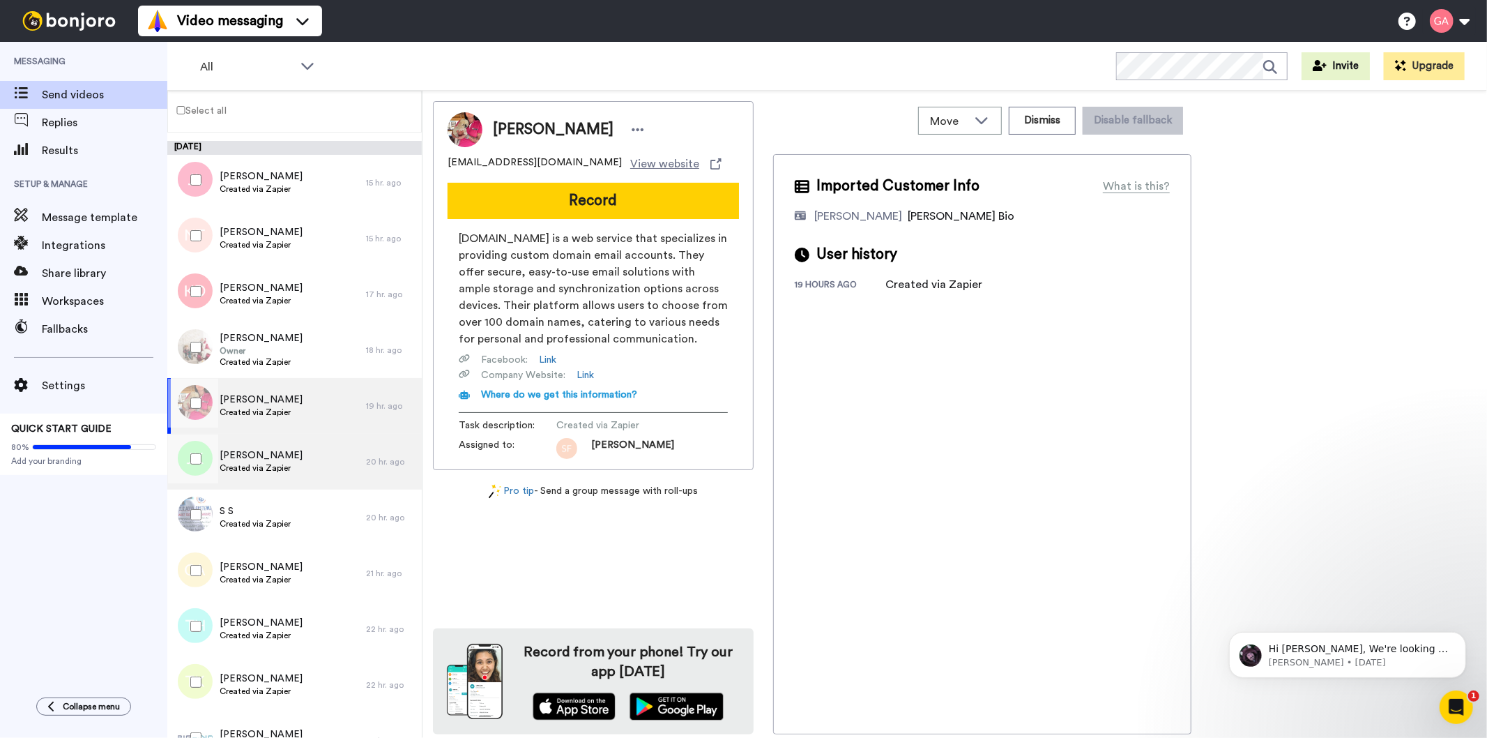
click at [252, 450] on span "[PERSON_NAME]" at bounding box center [261, 455] width 83 height 14
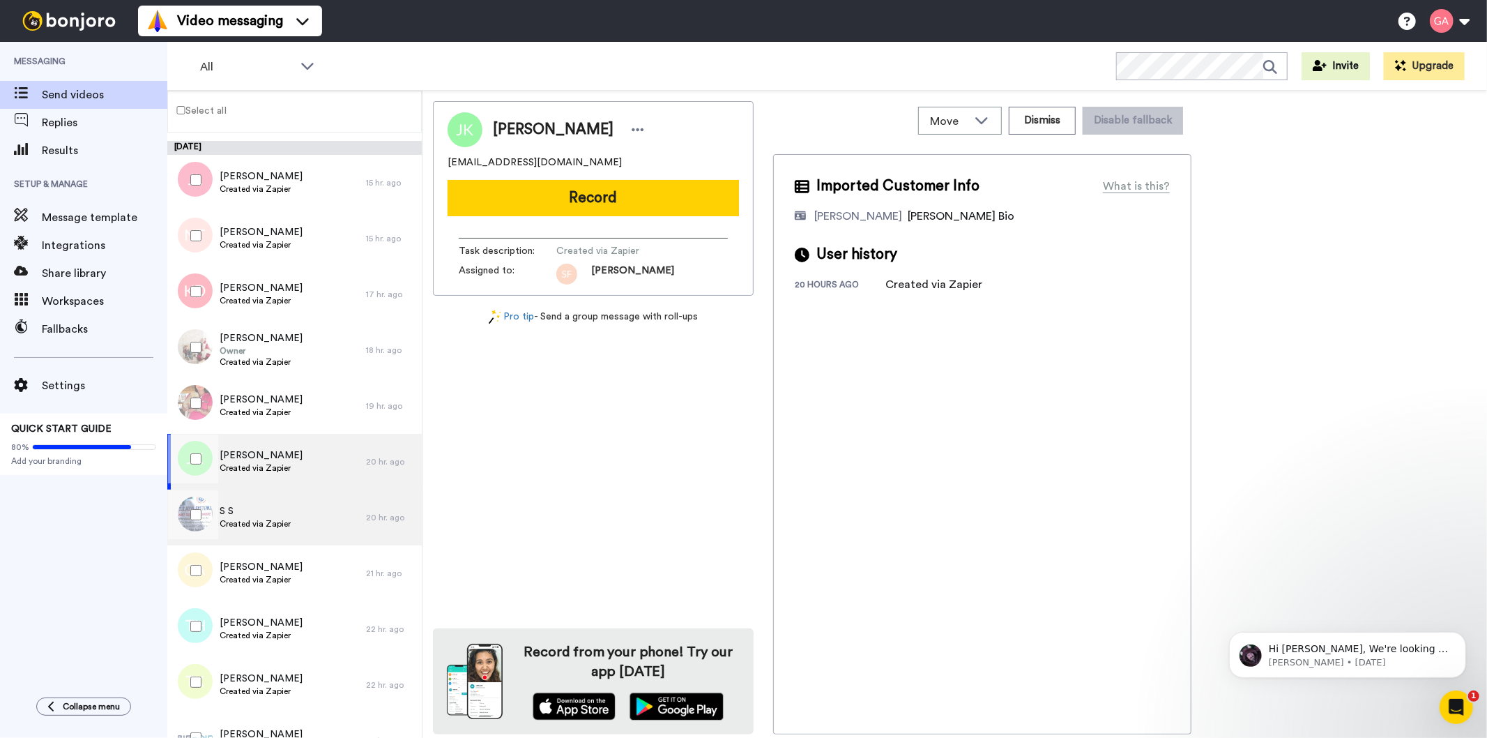
click at [259, 521] on span "Created via Zapier" at bounding box center [255, 523] width 71 height 11
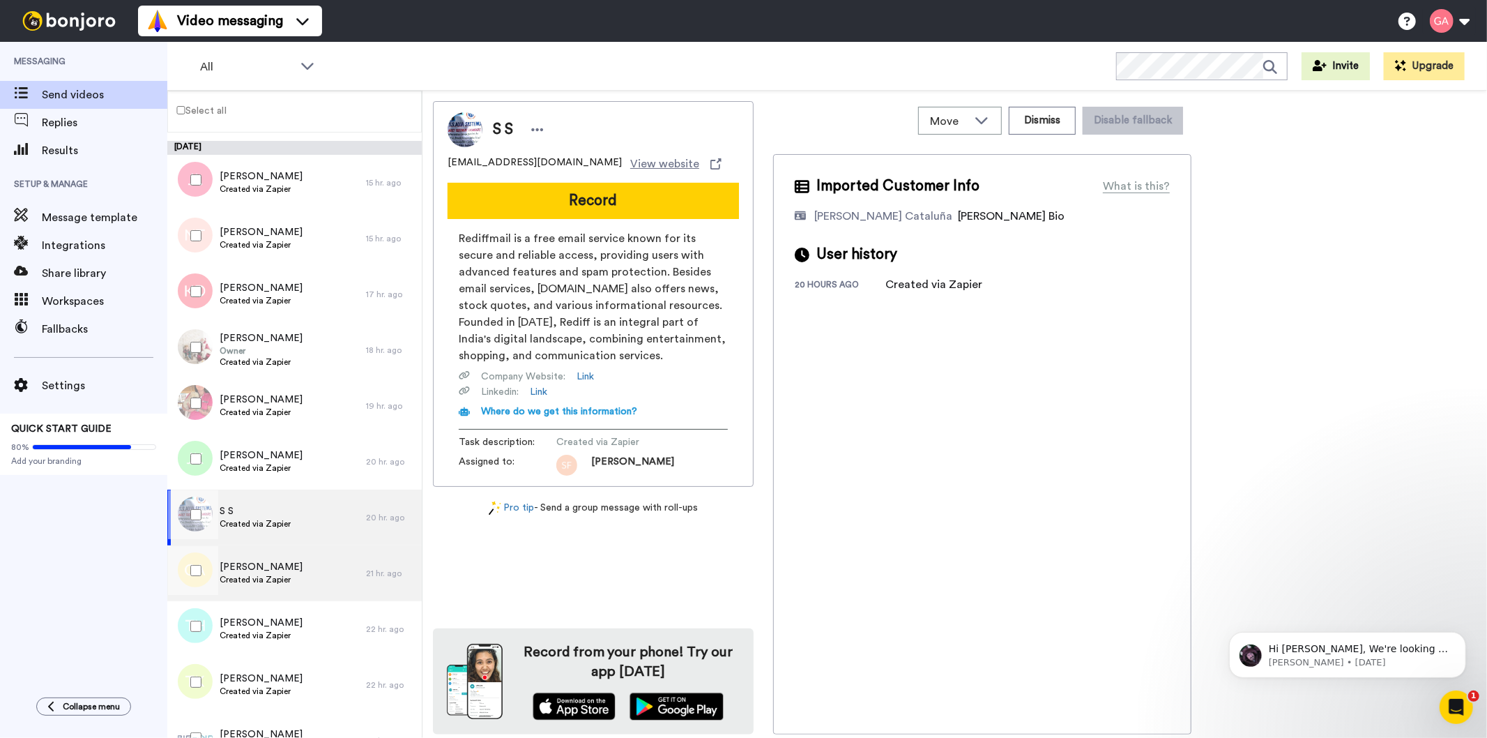
click at [251, 583] on span "Created via Zapier" at bounding box center [261, 579] width 83 height 11
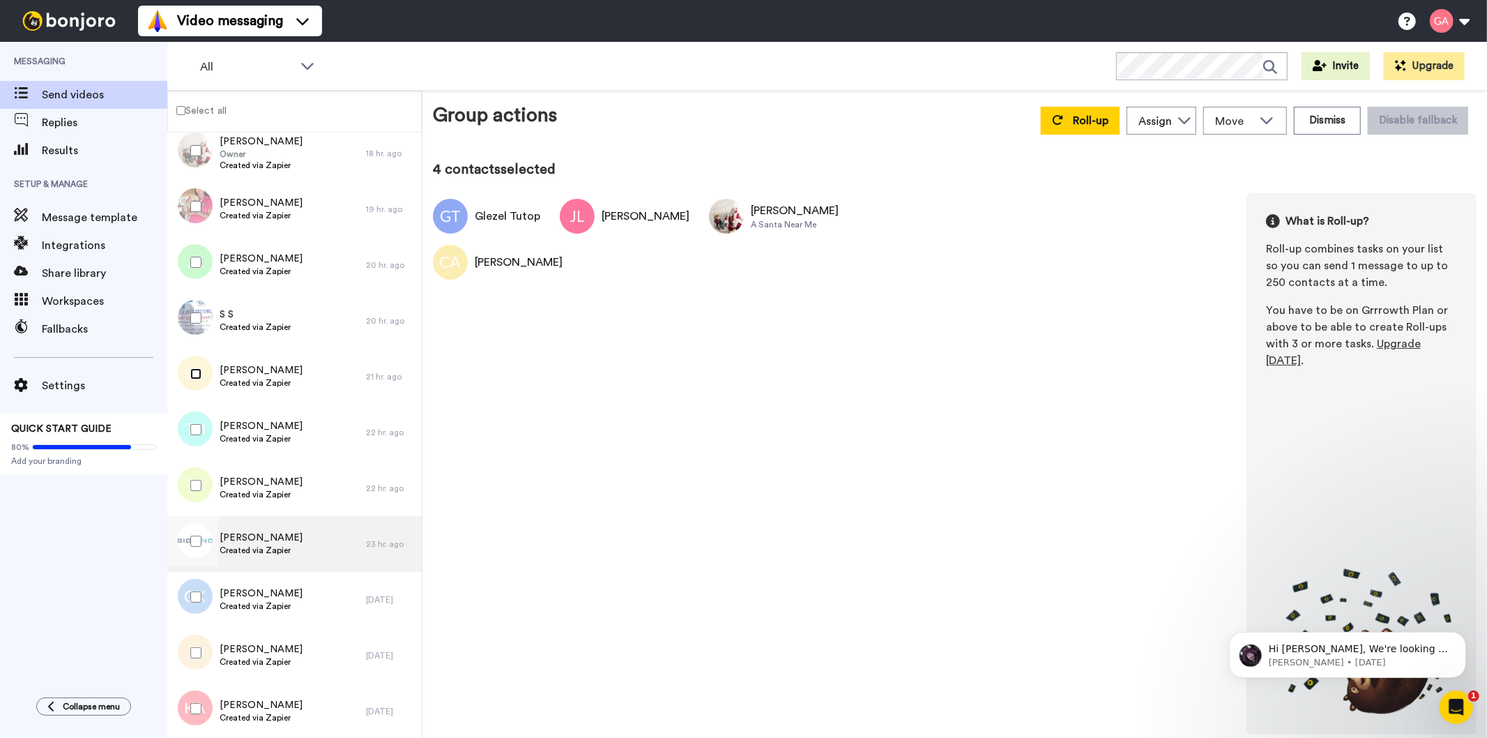
scroll to position [816, 0]
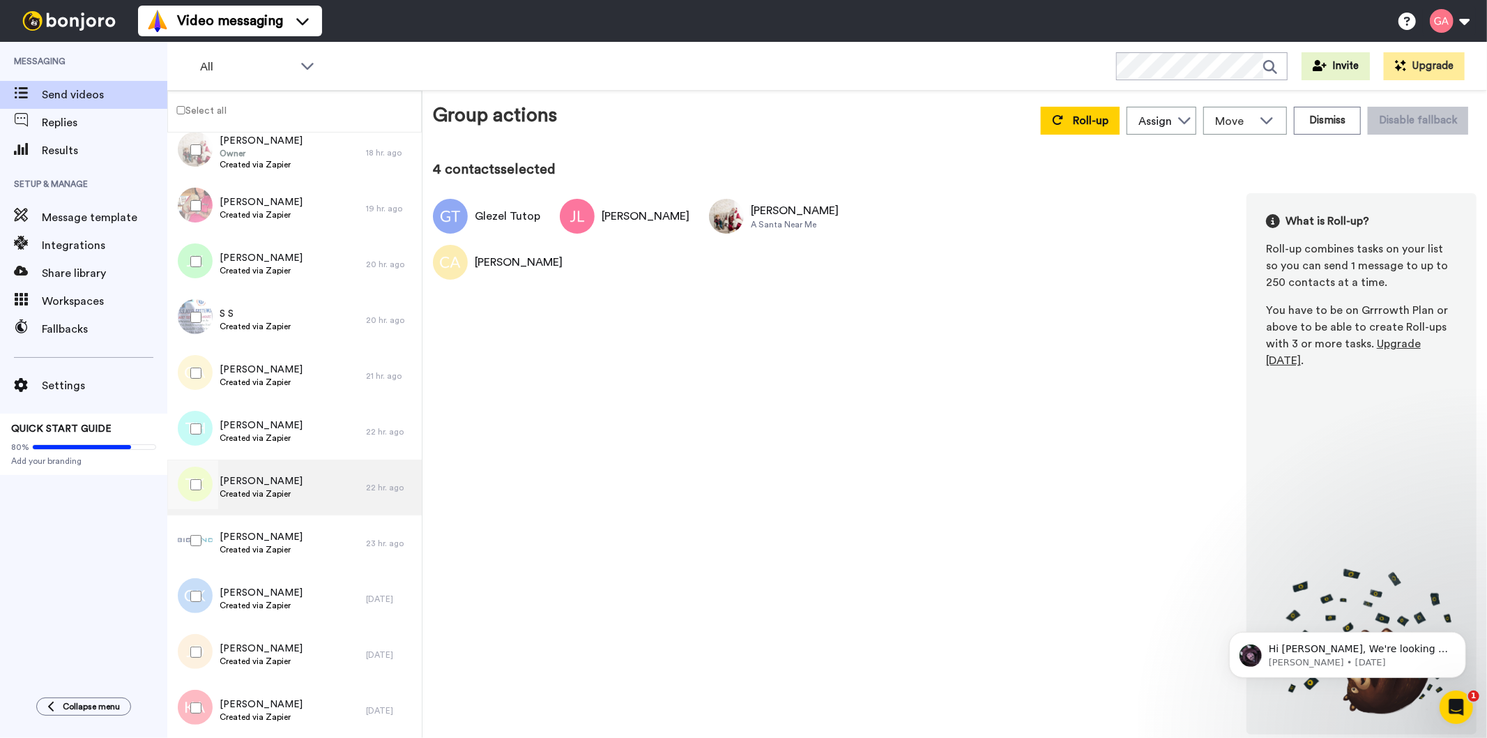
click at [275, 488] on span "Created via Zapier" at bounding box center [261, 493] width 83 height 11
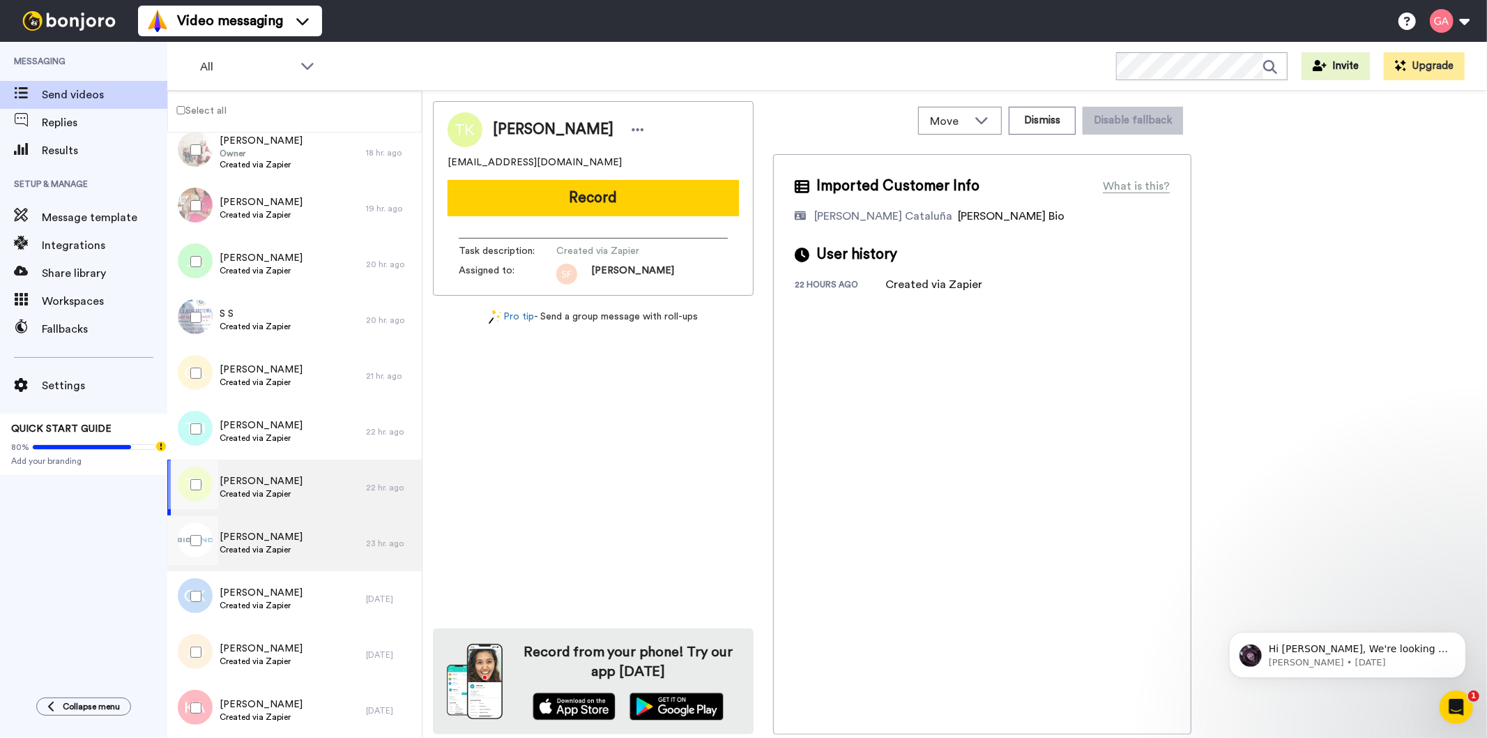
click at [259, 547] on span "Created via Zapier" at bounding box center [261, 549] width 83 height 11
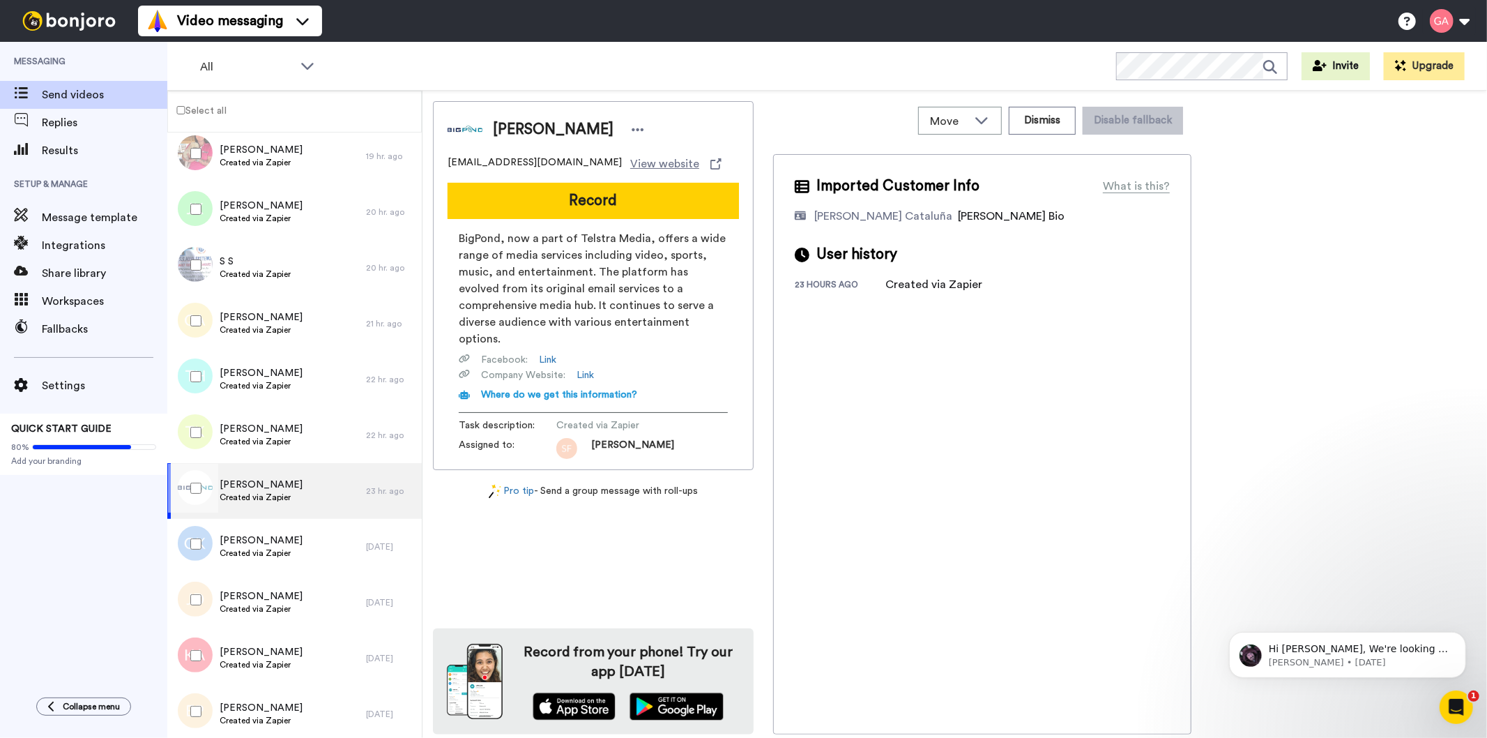
scroll to position [894, 0]
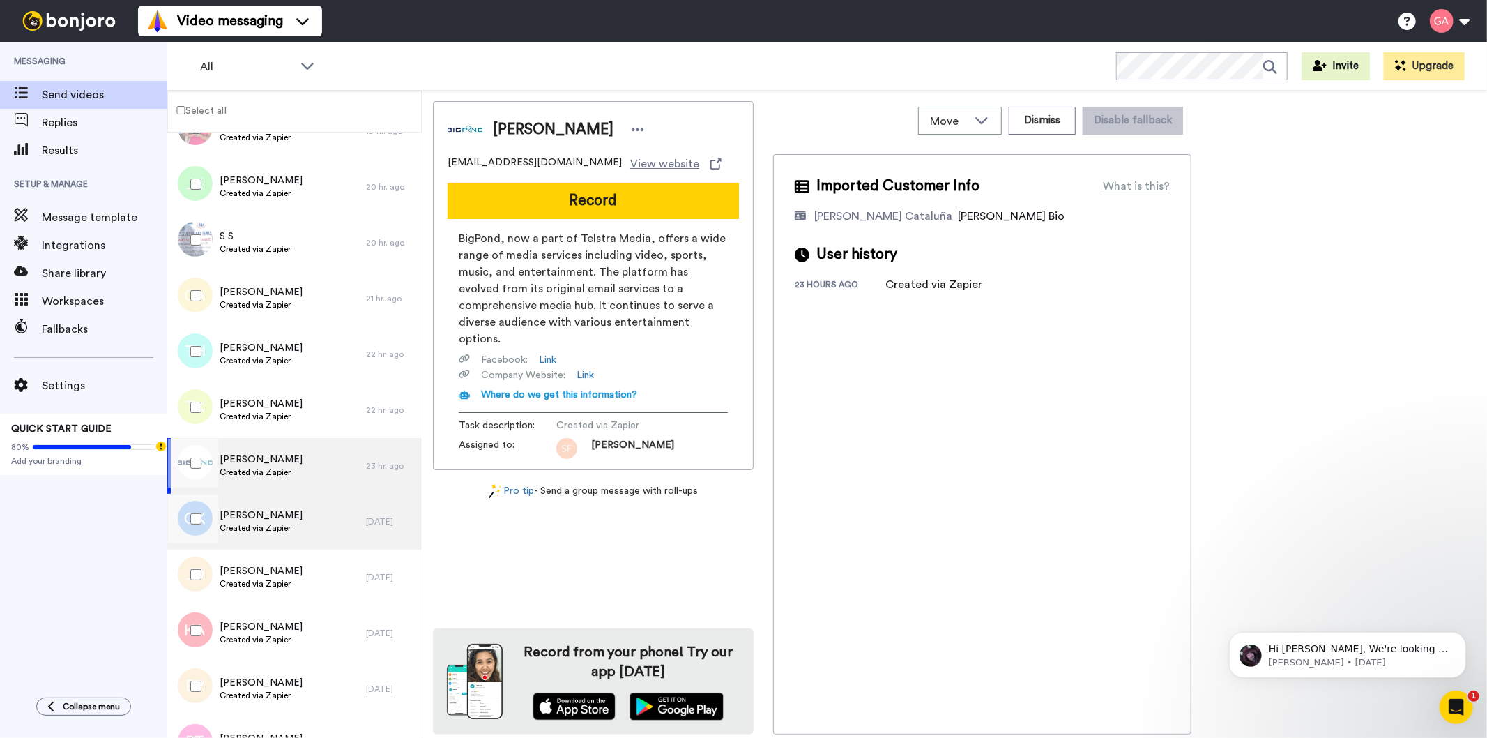
click at [254, 513] on span "[PERSON_NAME]" at bounding box center [261, 515] width 83 height 14
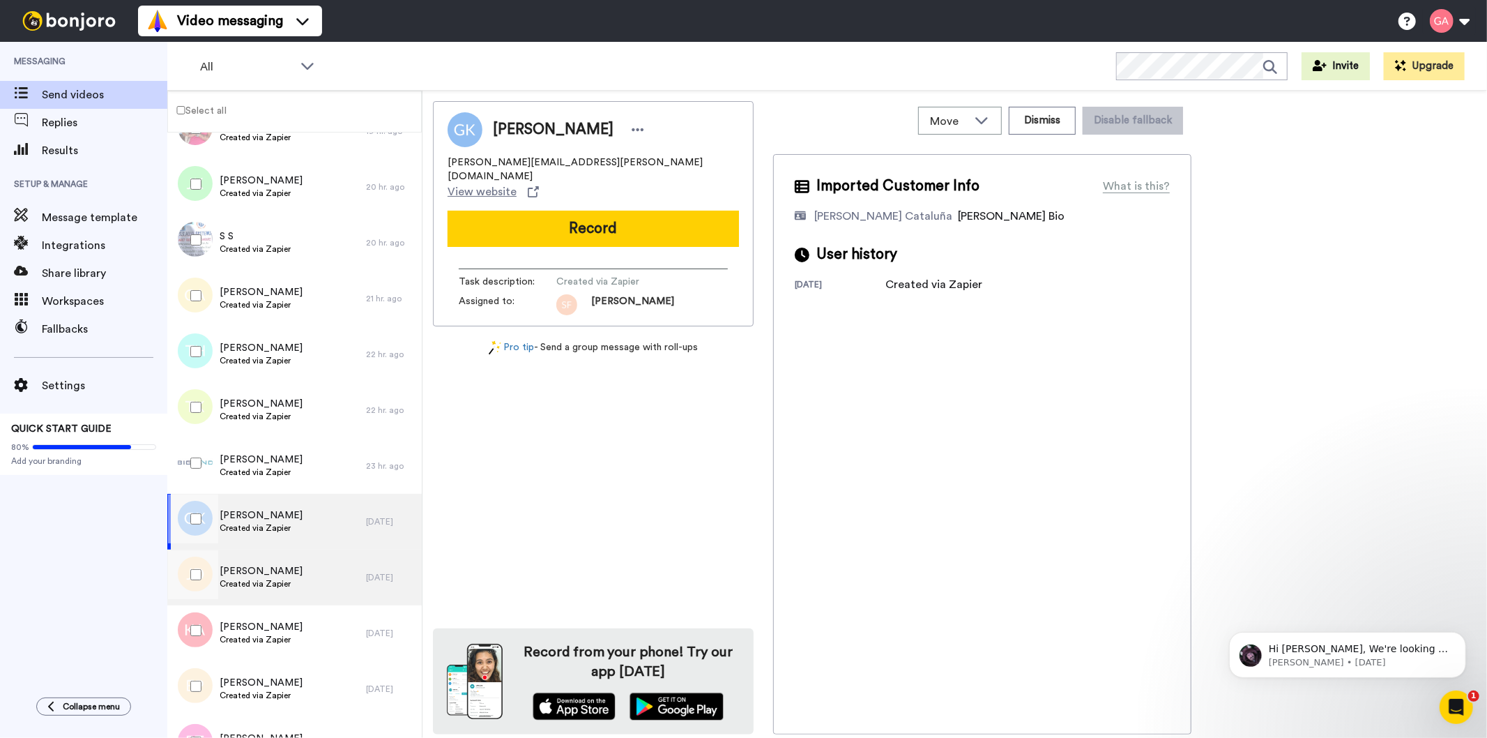
click at [255, 582] on span "Created via Zapier" at bounding box center [261, 583] width 83 height 11
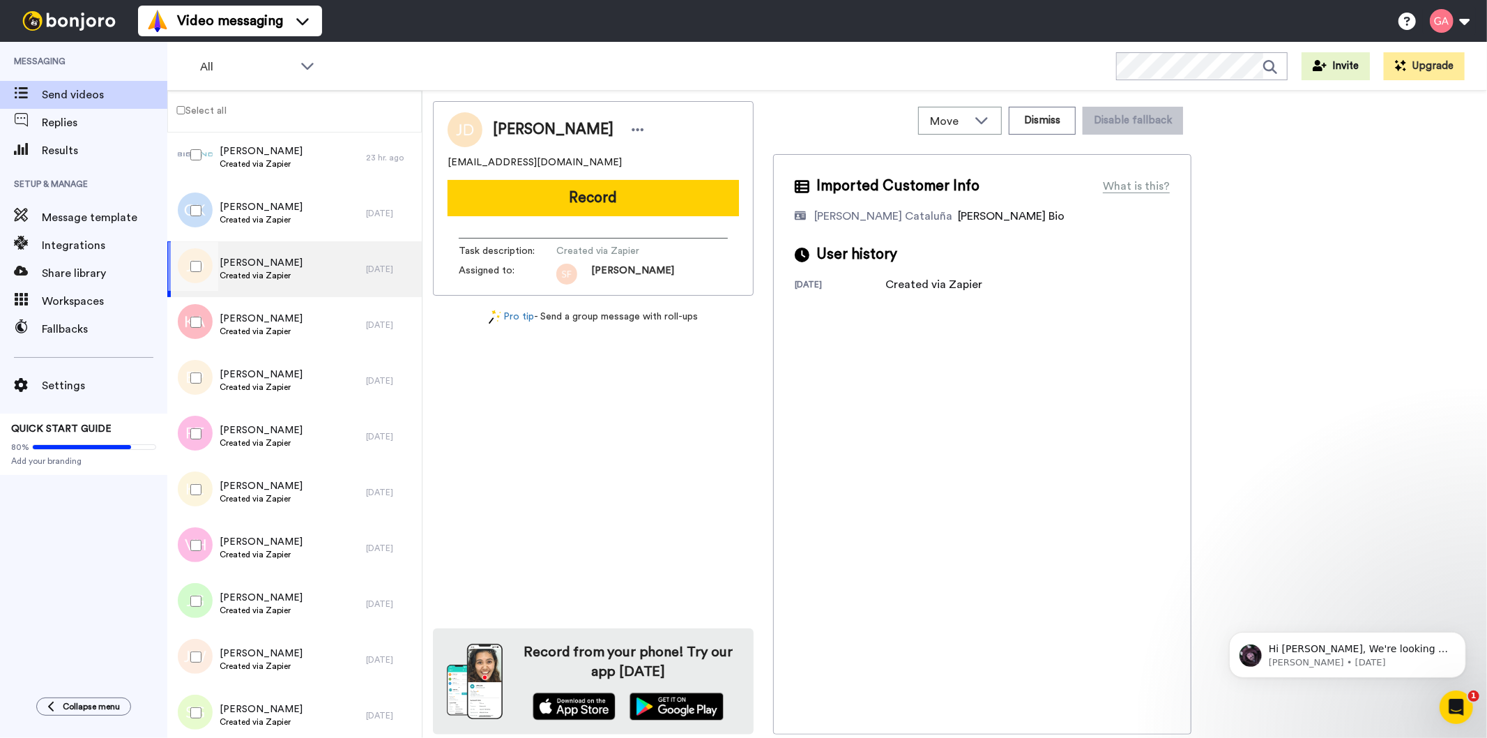
scroll to position [1203, 0]
click at [266, 308] on div "[PERSON_NAME] Created via Zapier" at bounding box center [266, 324] width 199 height 56
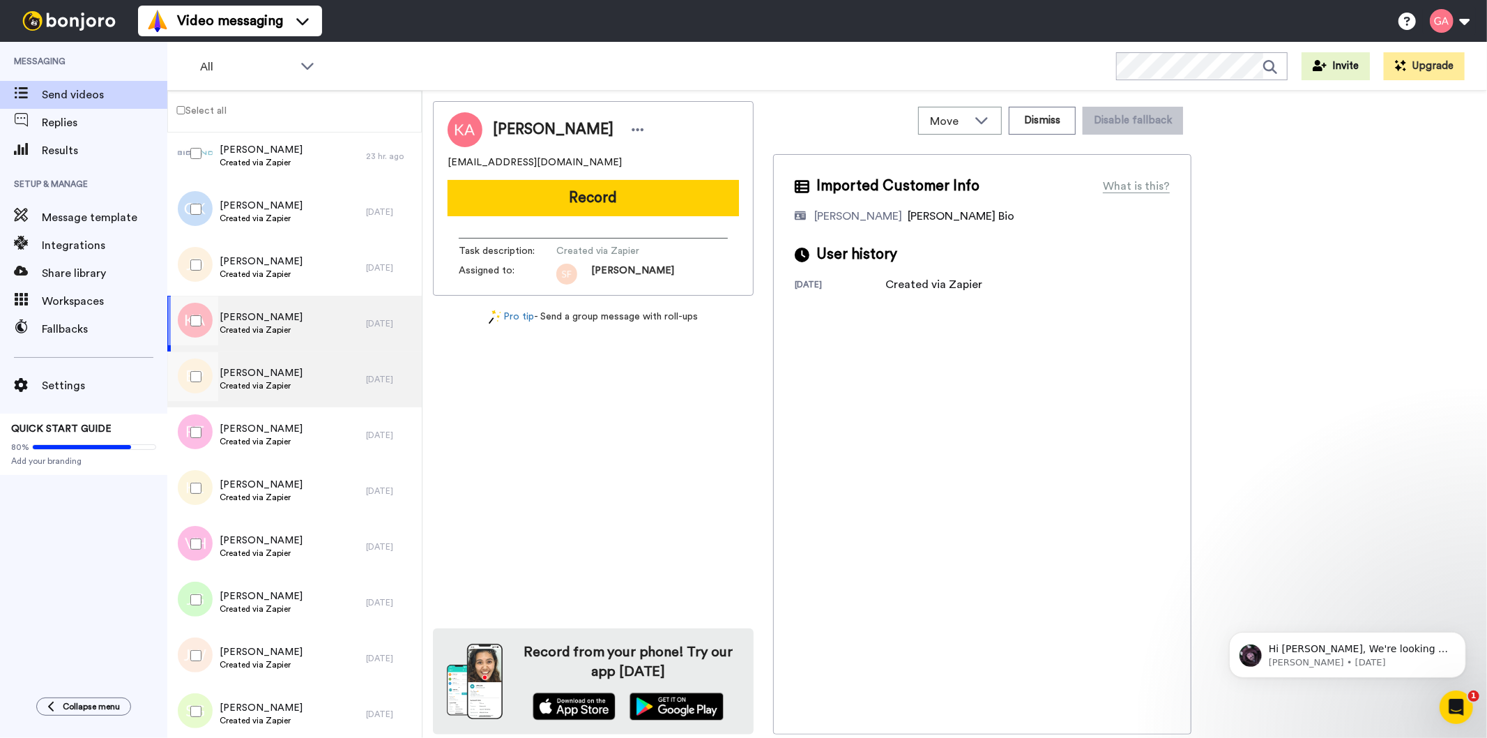
click at [259, 366] on span "[PERSON_NAME]" at bounding box center [261, 373] width 83 height 14
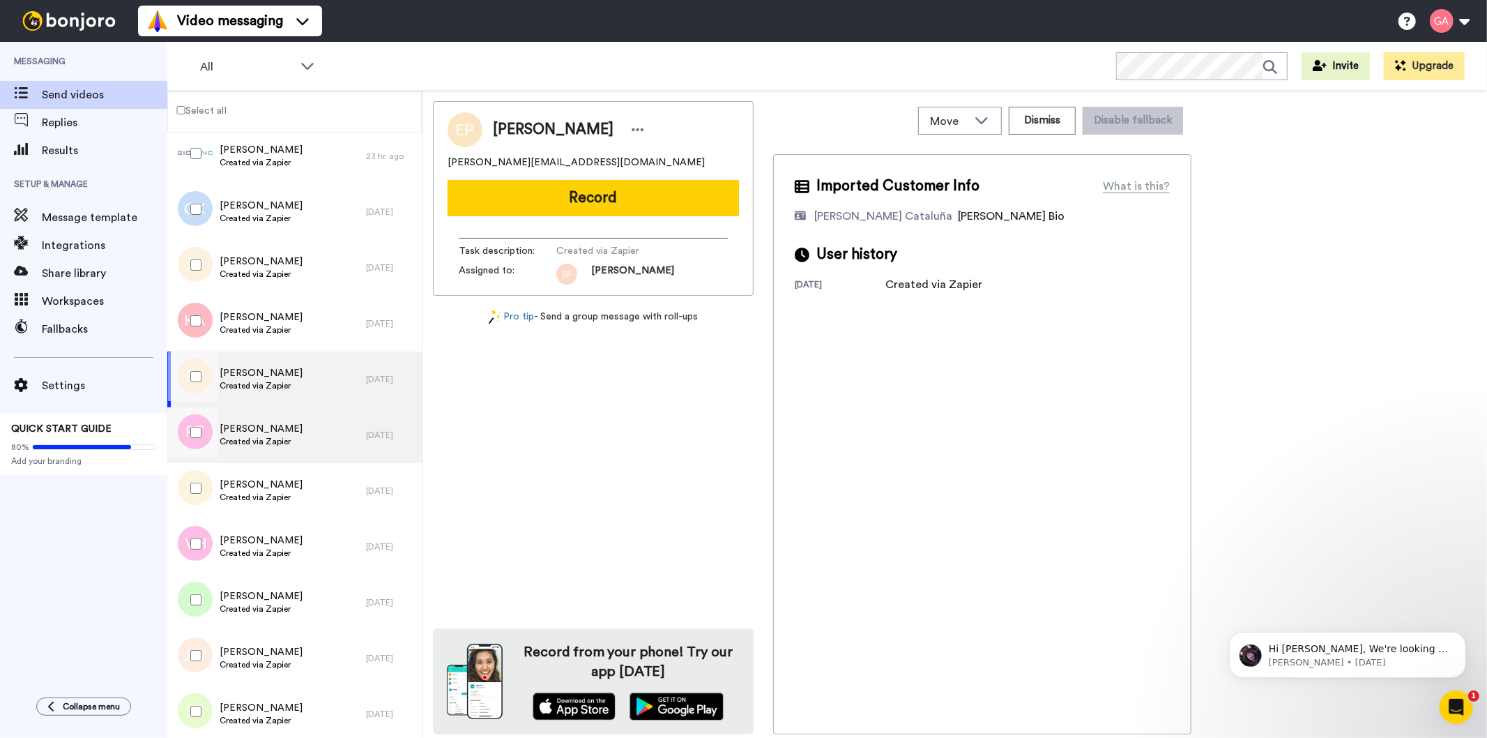
click at [253, 436] on span "Created via Zapier" at bounding box center [261, 441] width 83 height 11
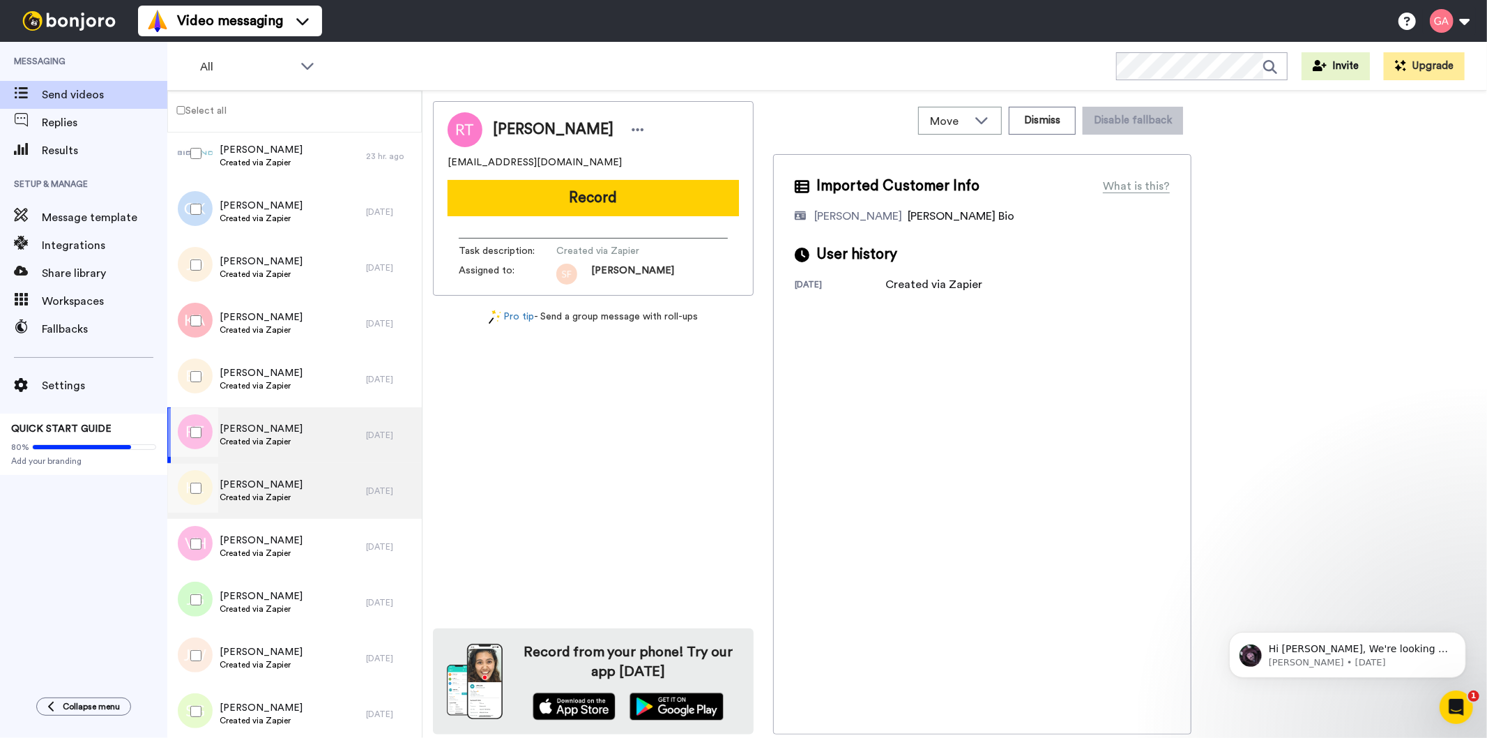
click at [250, 492] on span "Created via Zapier" at bounding box center [261, 497] width 83 height 11
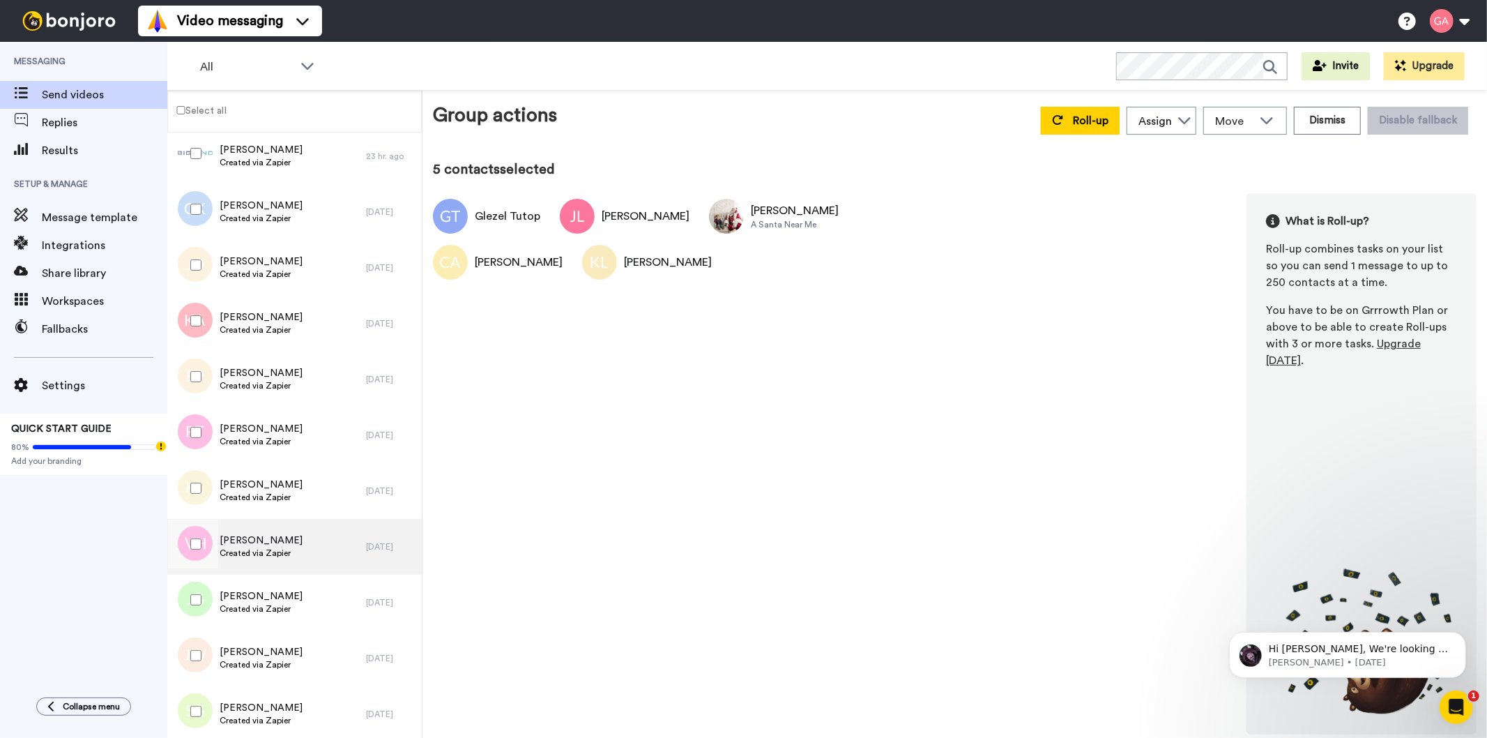
click at [276, 554] on span "Created via Zapier" at bounding box center [261, 552] width 83 height 11
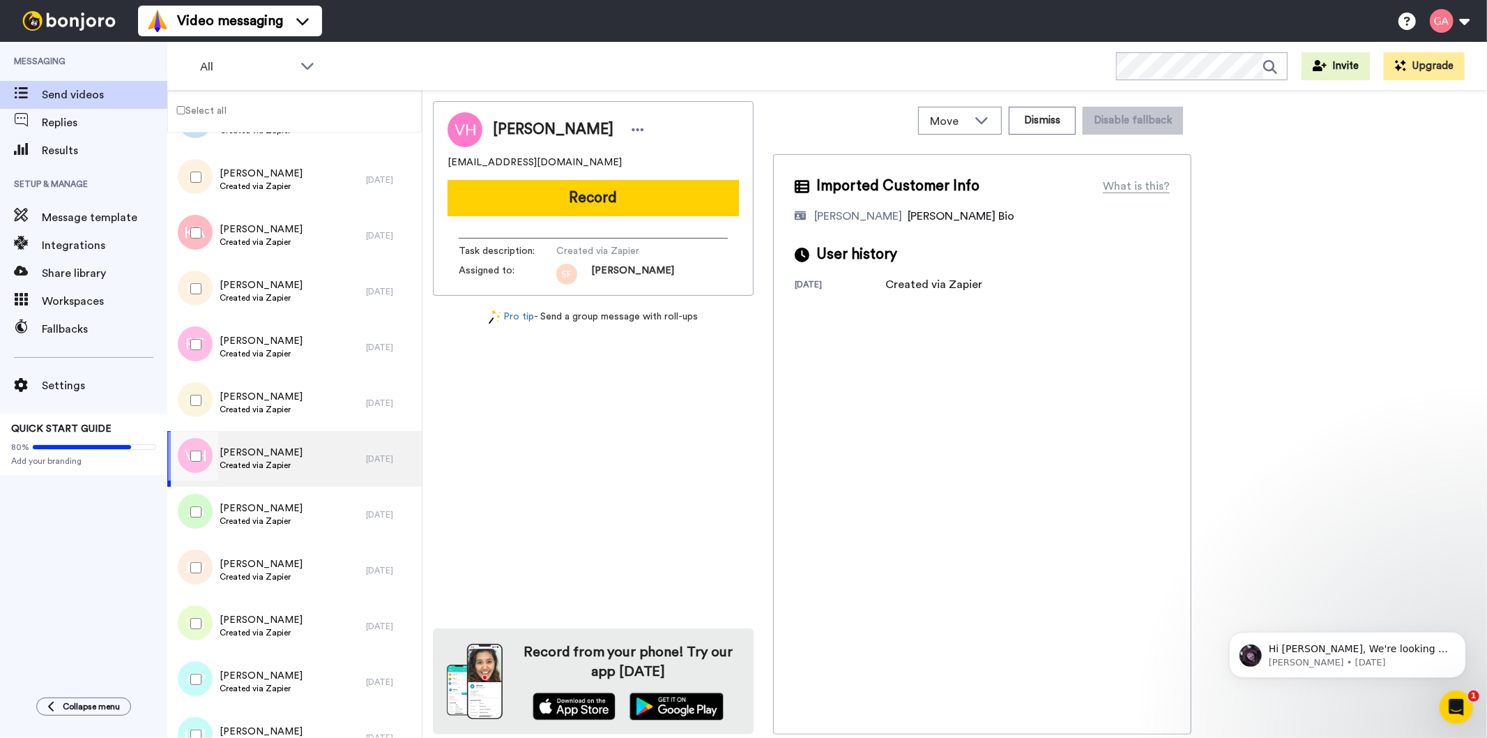
scroll to position [1358, 0]
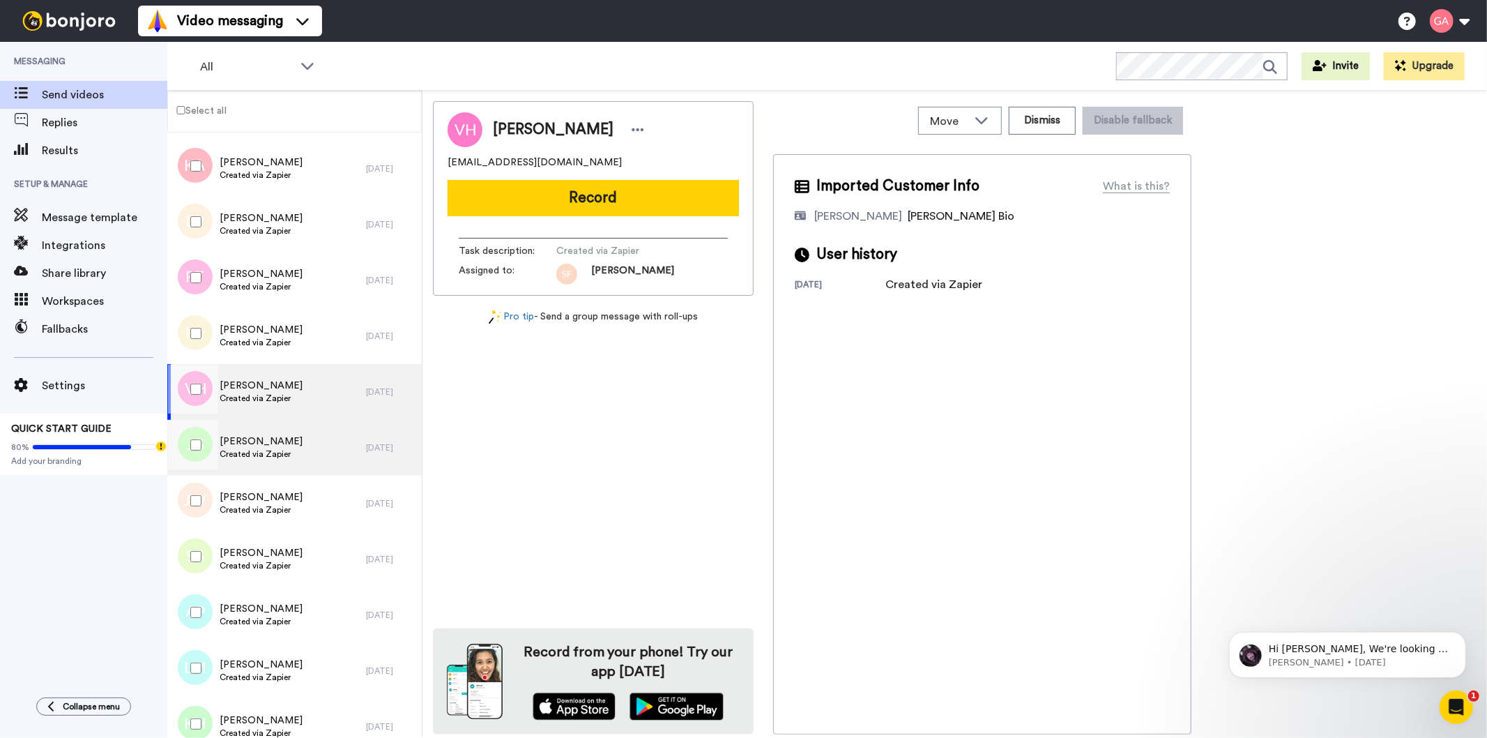
click at [252, 452] on span "Created via Zapier" at bounding box center [261, 453] width 83 height 11
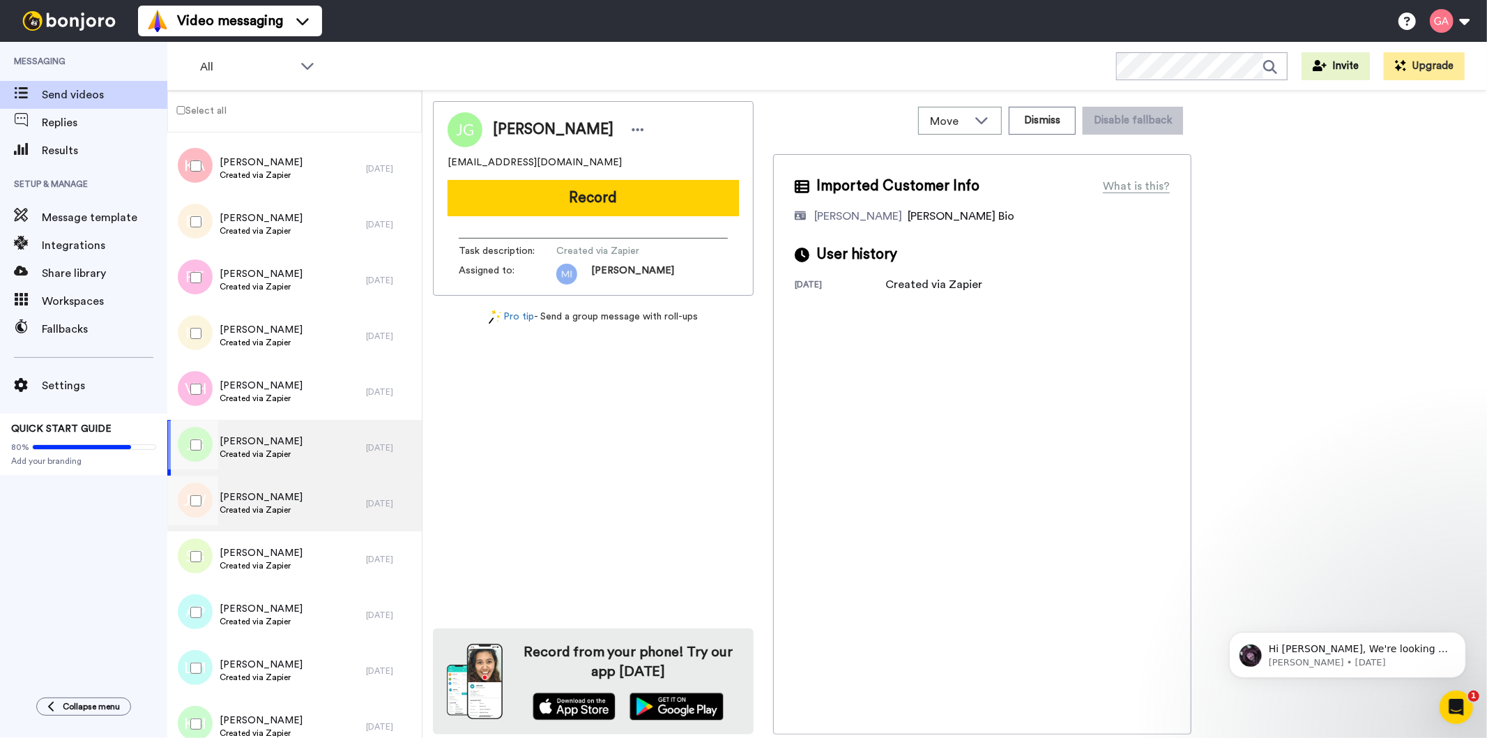
click at [244, 492] on span "[PERSON_NAME]" at bounding box center [261, 497] width 83 height 14
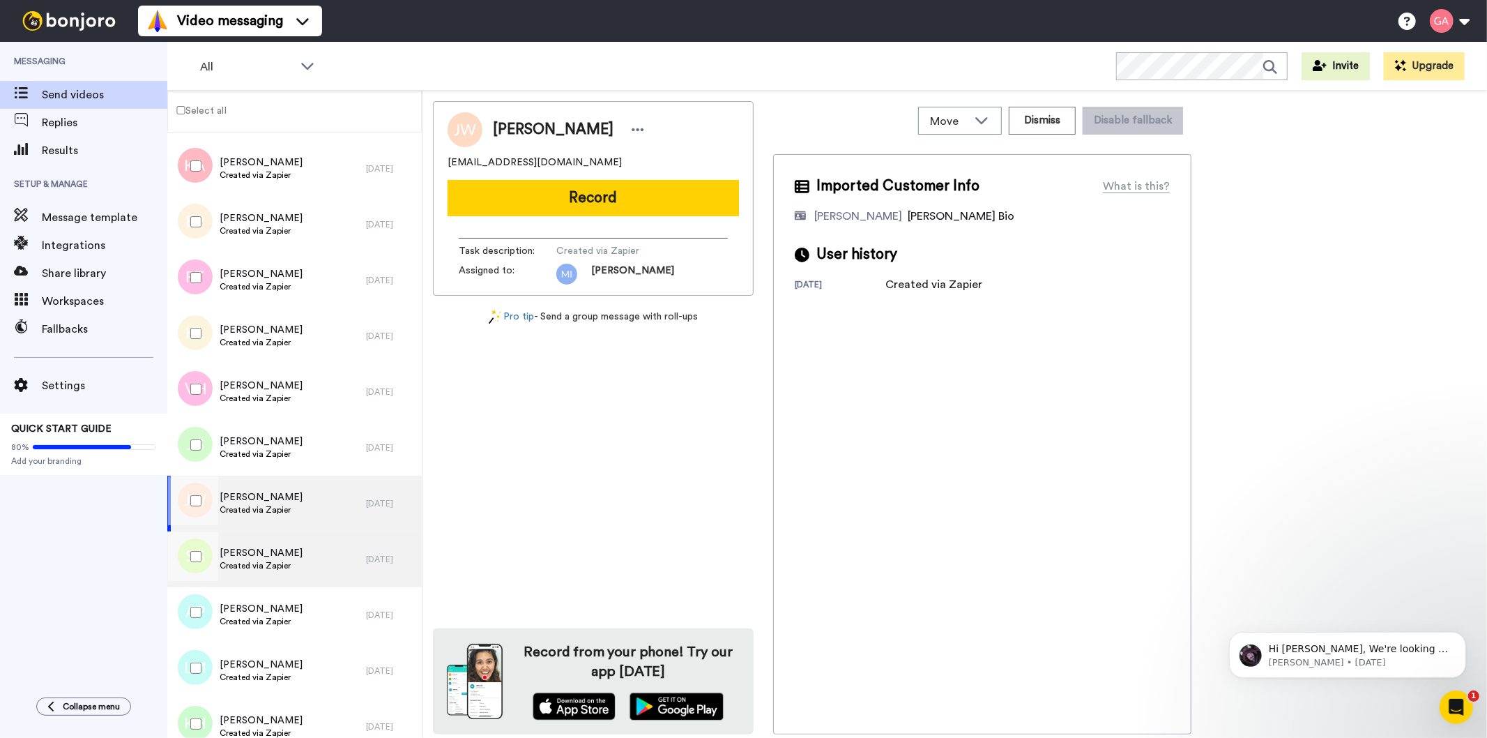
click at [259, 556] on span "[PERSON_NAME]" at bounding box center [261, 553] width 83 height 14
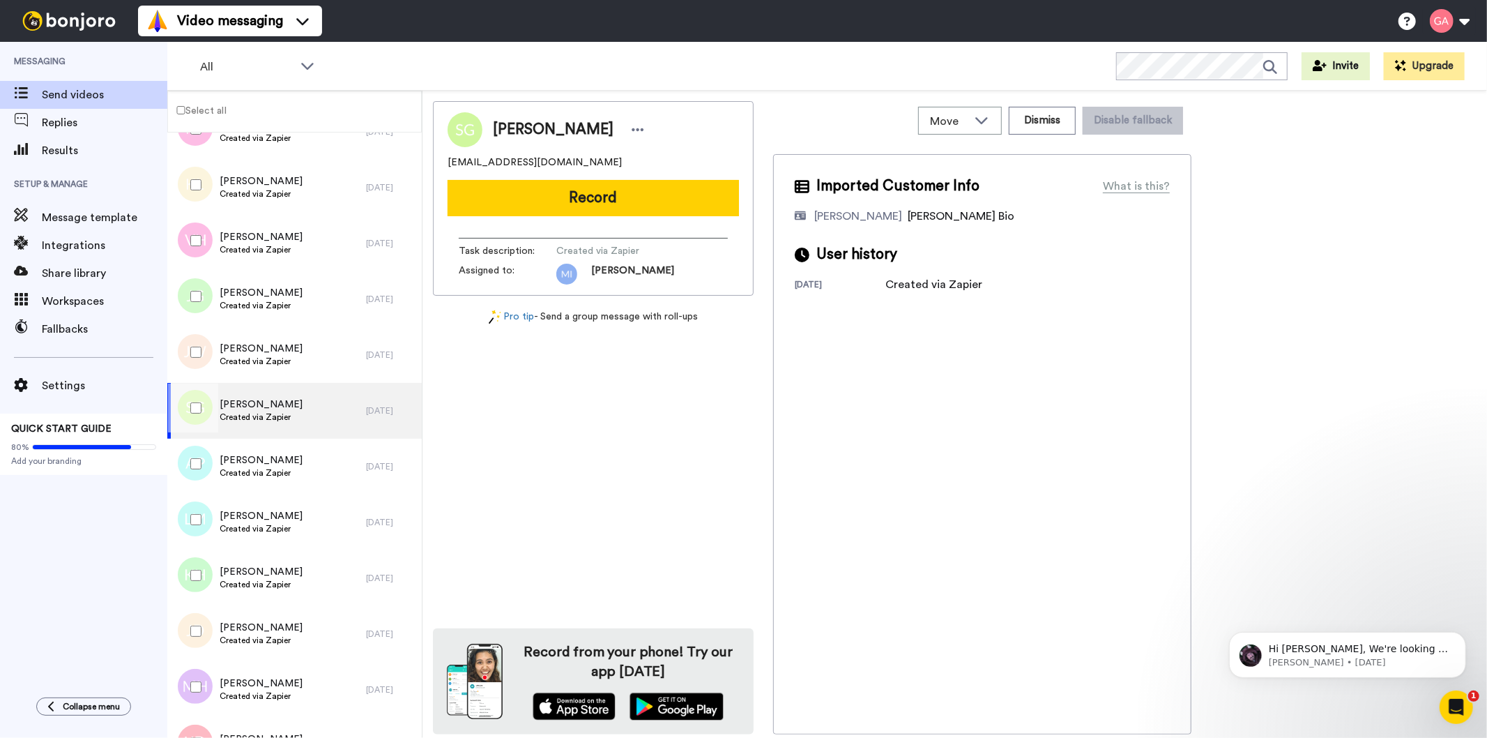
scroll to position [1514, 0]
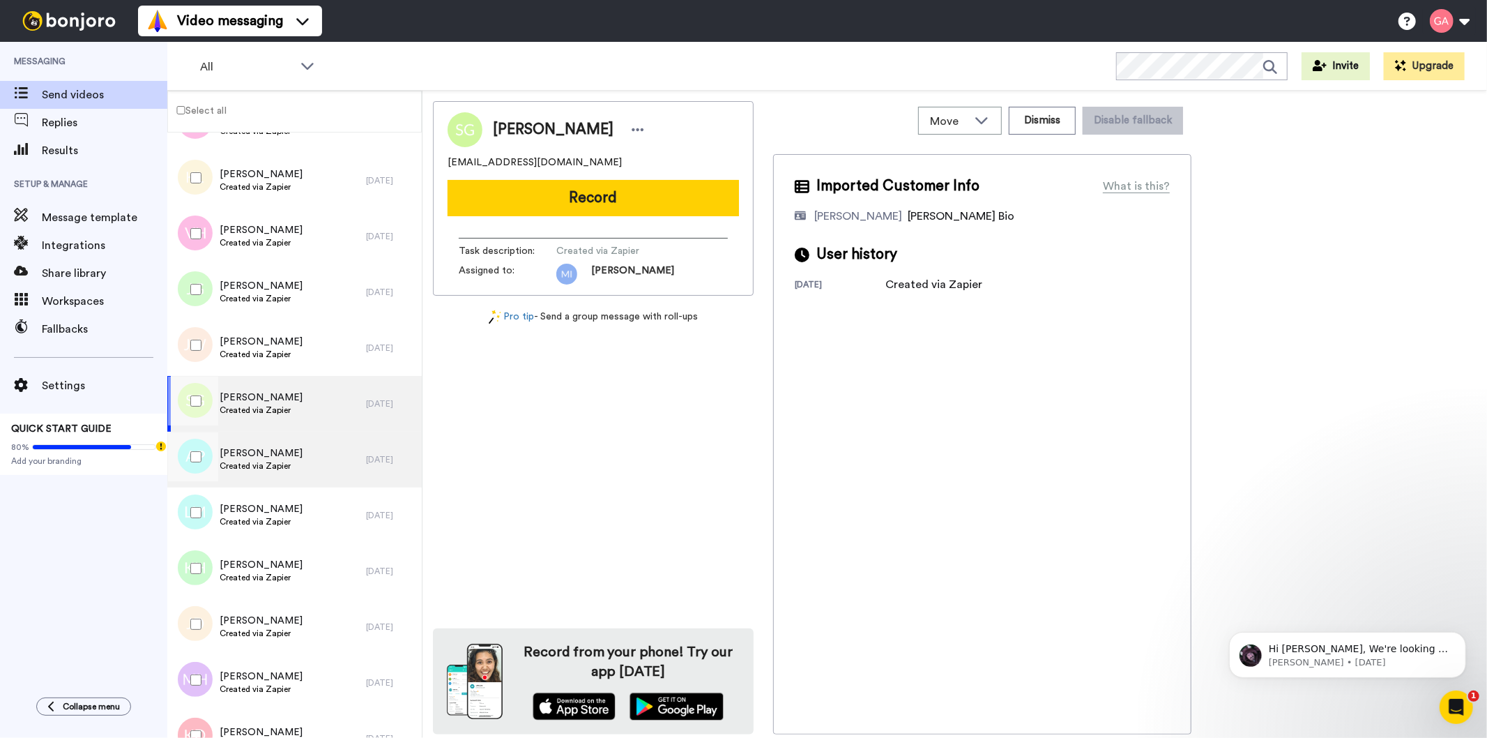
click at [252, 469] on span "Created via Zapier" at bounding box center [261, 465] width 83 height 11
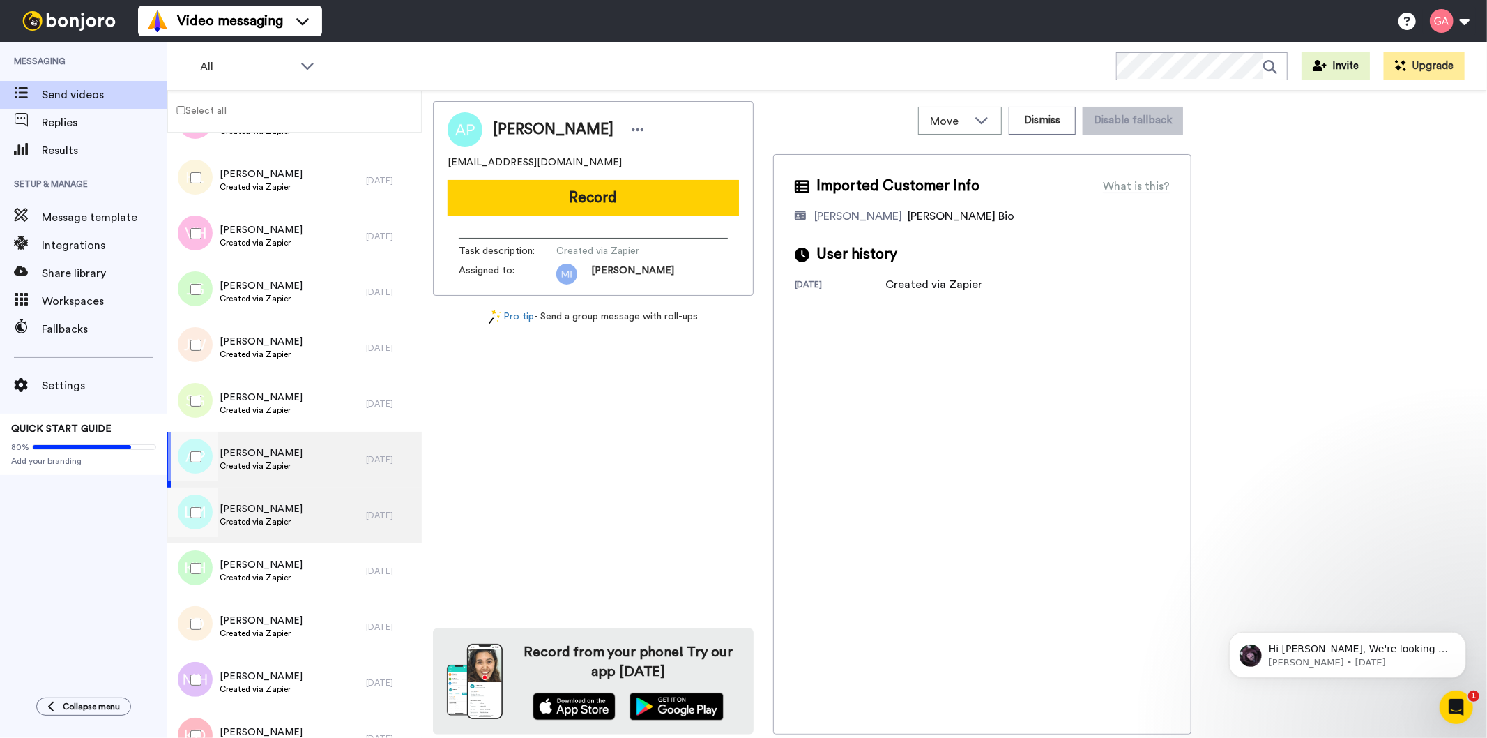
click at [248, 521] on span "Created via Zapier" at bounding box center [261, 521] width 83 height 11
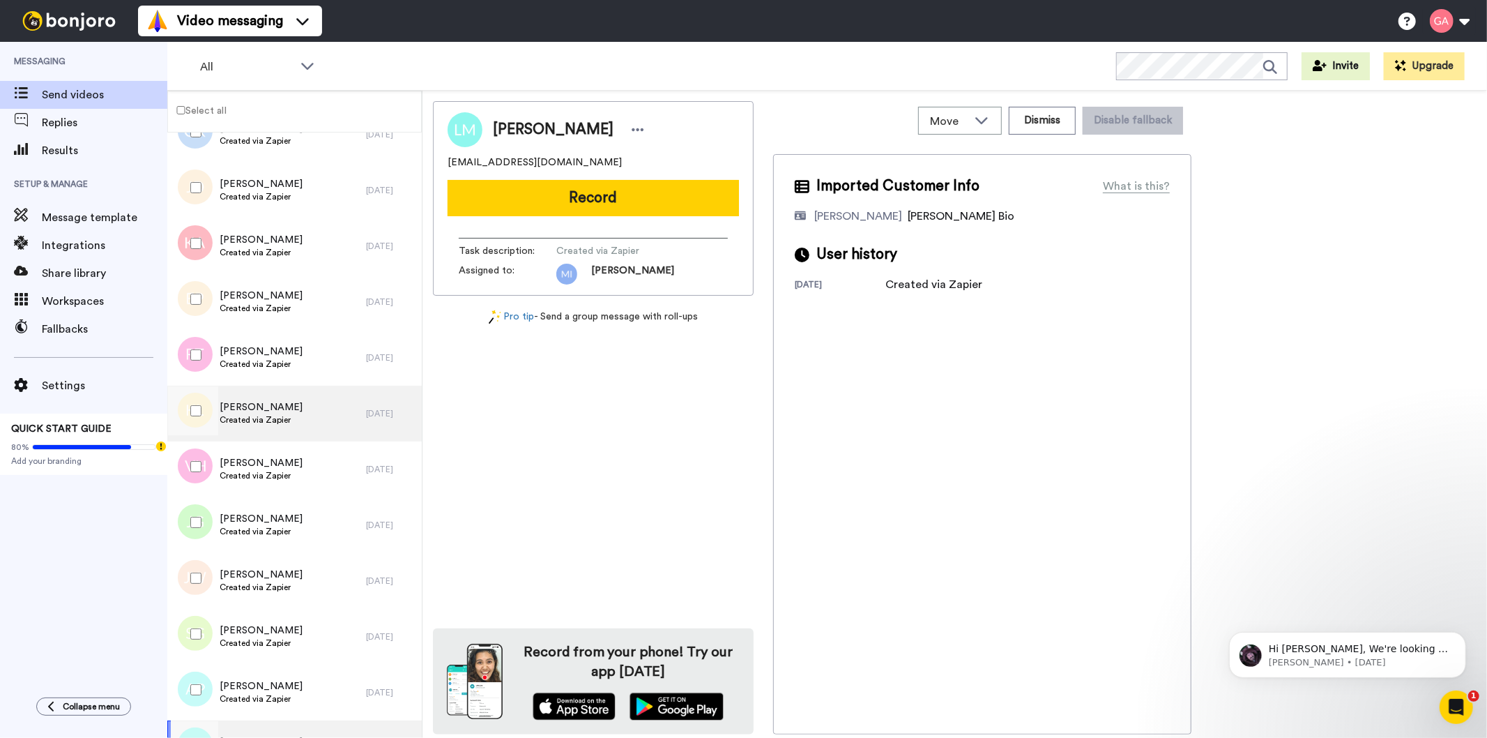
click at [249, 410] on span "[PERSON_NAME]" at bounding box center [261, 407] width 83 height 14
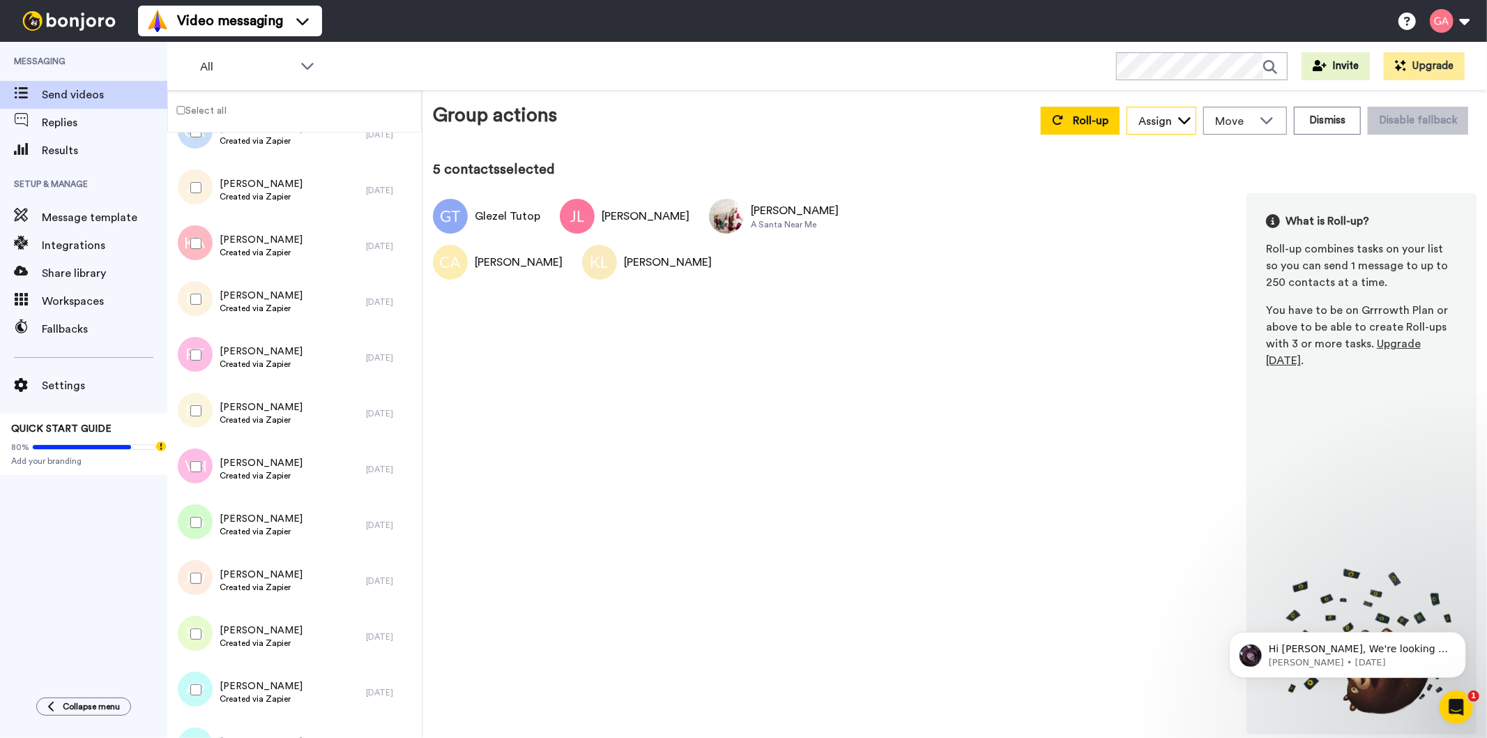
click at [1187, 117] on icon at bounding box center [1185, 120] width 14 height 14
click at [1180, 192] on span "[PERSON_NAME]" at bounding box center [1177, 196] width 100 height 14
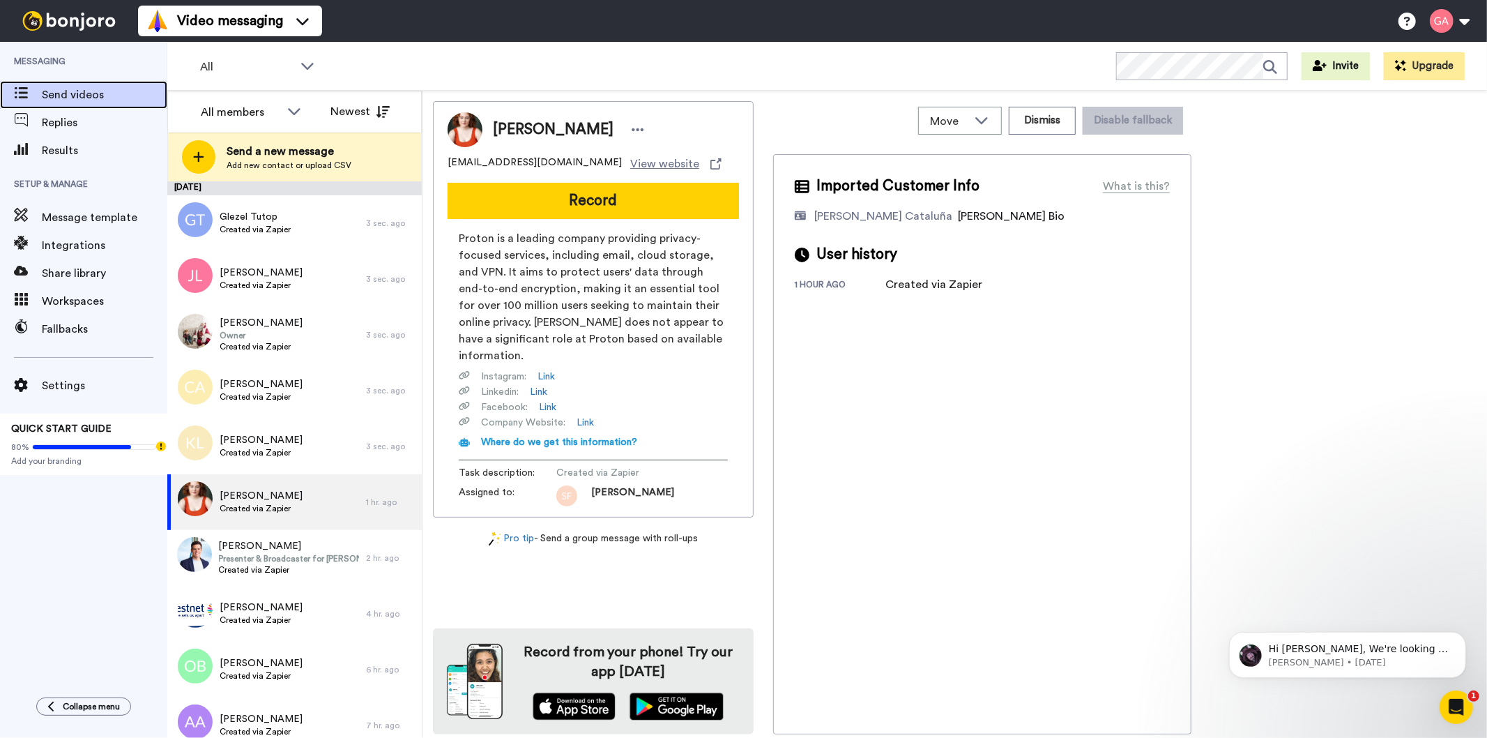
click at [107, 93] on span "Send videos" at bounding box center [104, 94] width 125 height 17
